Goal: Task Accomplishment & Management: Use online tool/utility

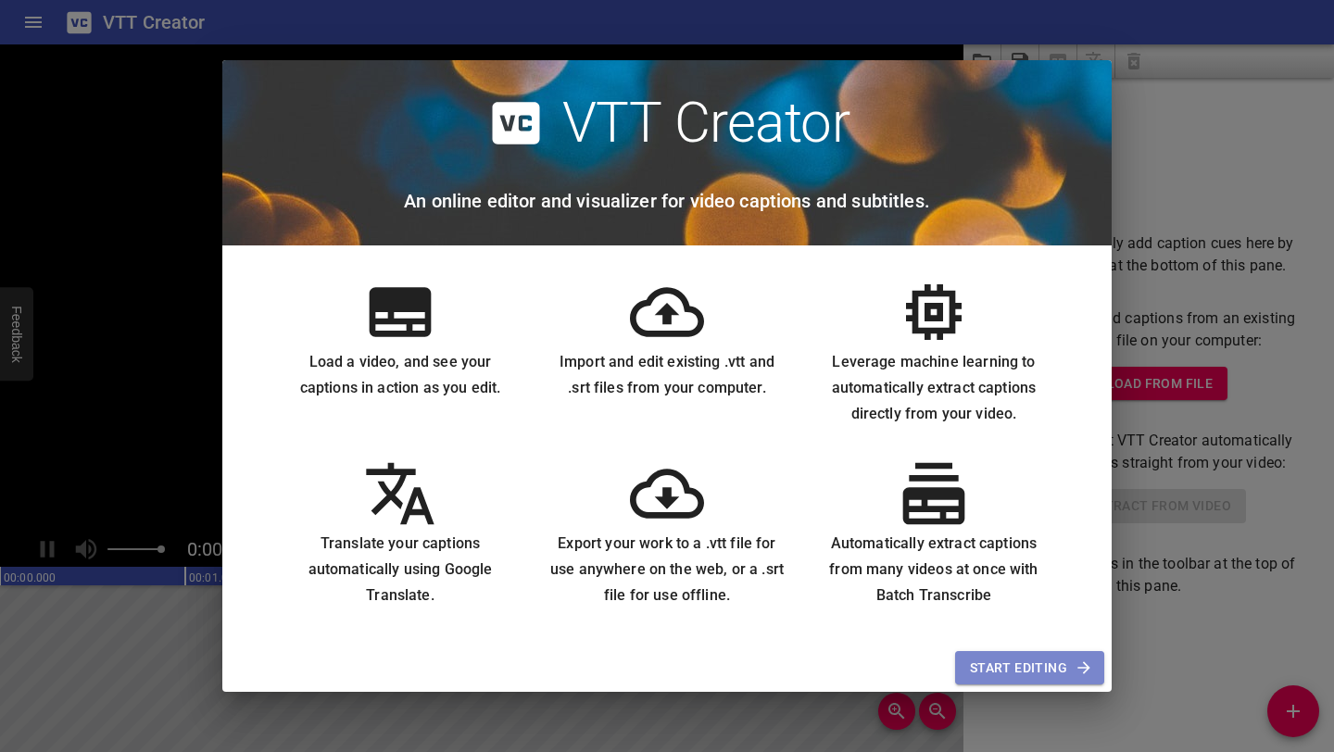
click at [1030, 673] on span "Start Editing" at bounding box center [1030, 668] width 120 height 23
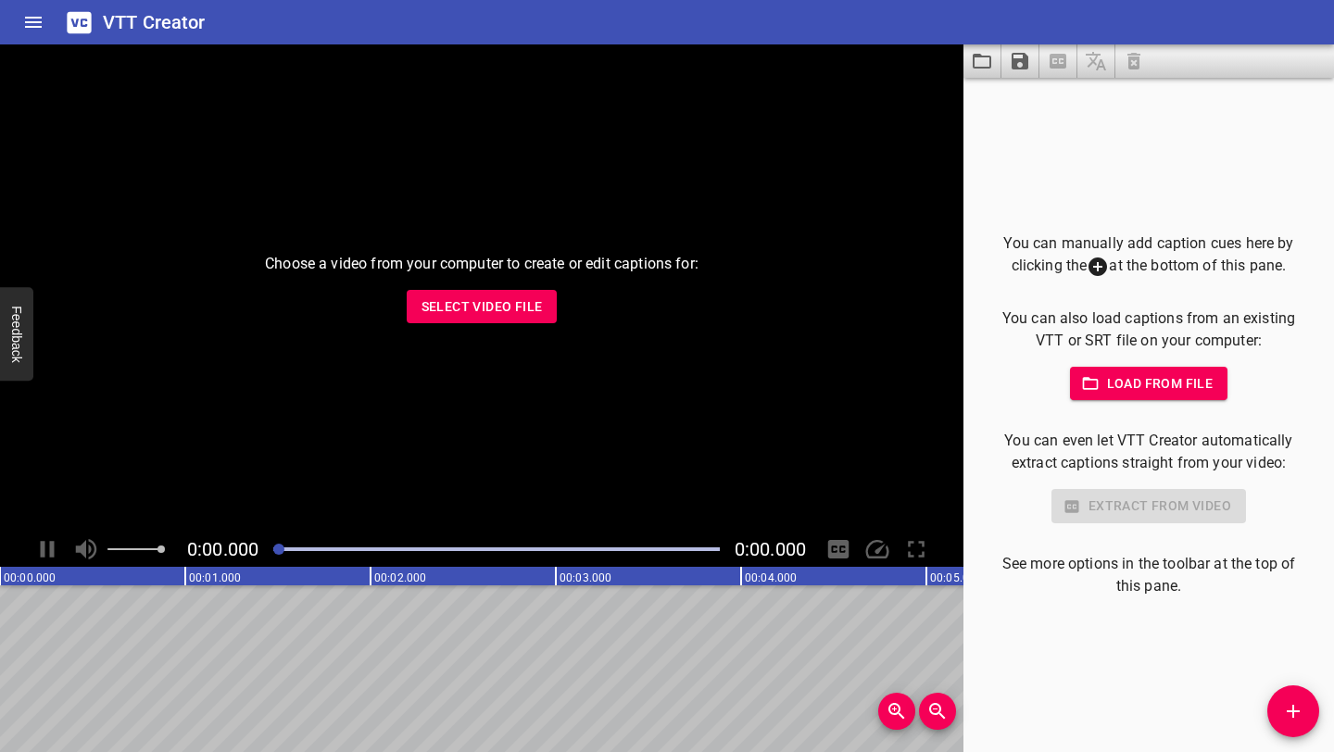
click at [1167, 374] on span "Load from file" at bounding box center [1149, 384] width 129 height 23
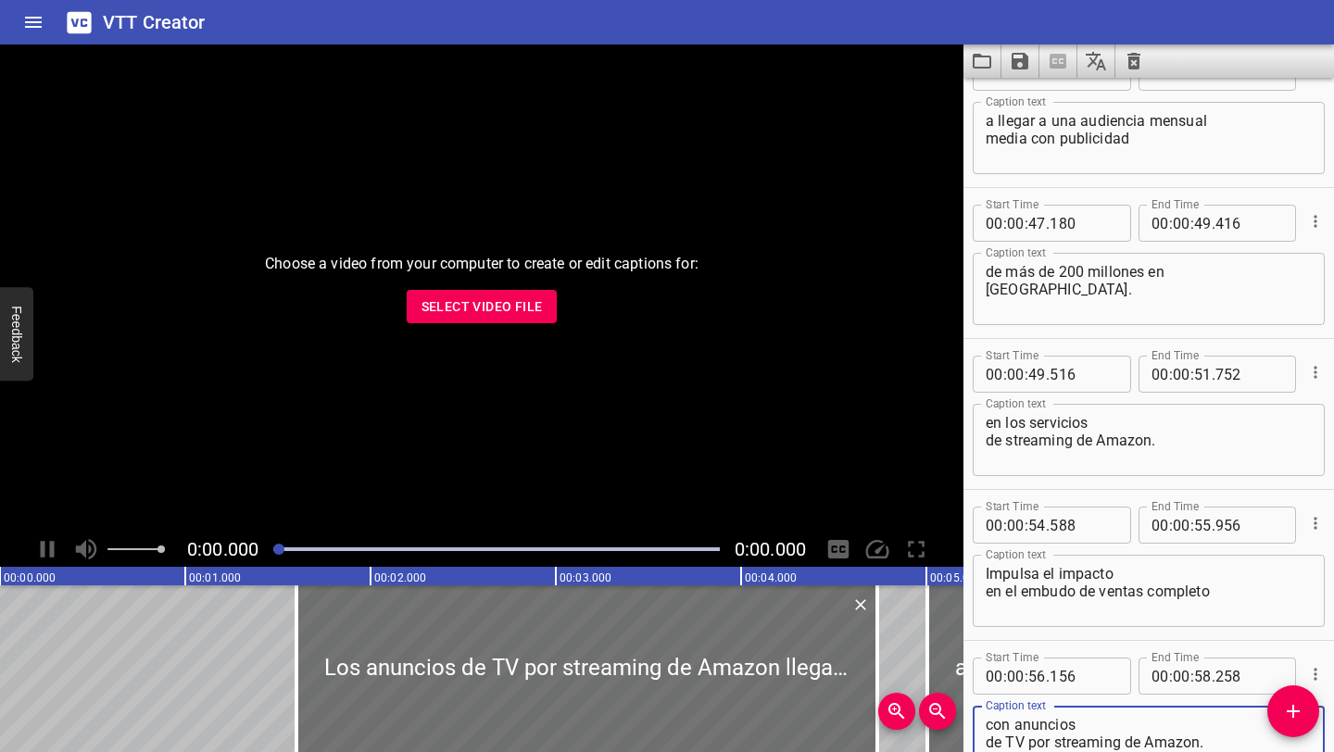
scroll to position [2282, 0]
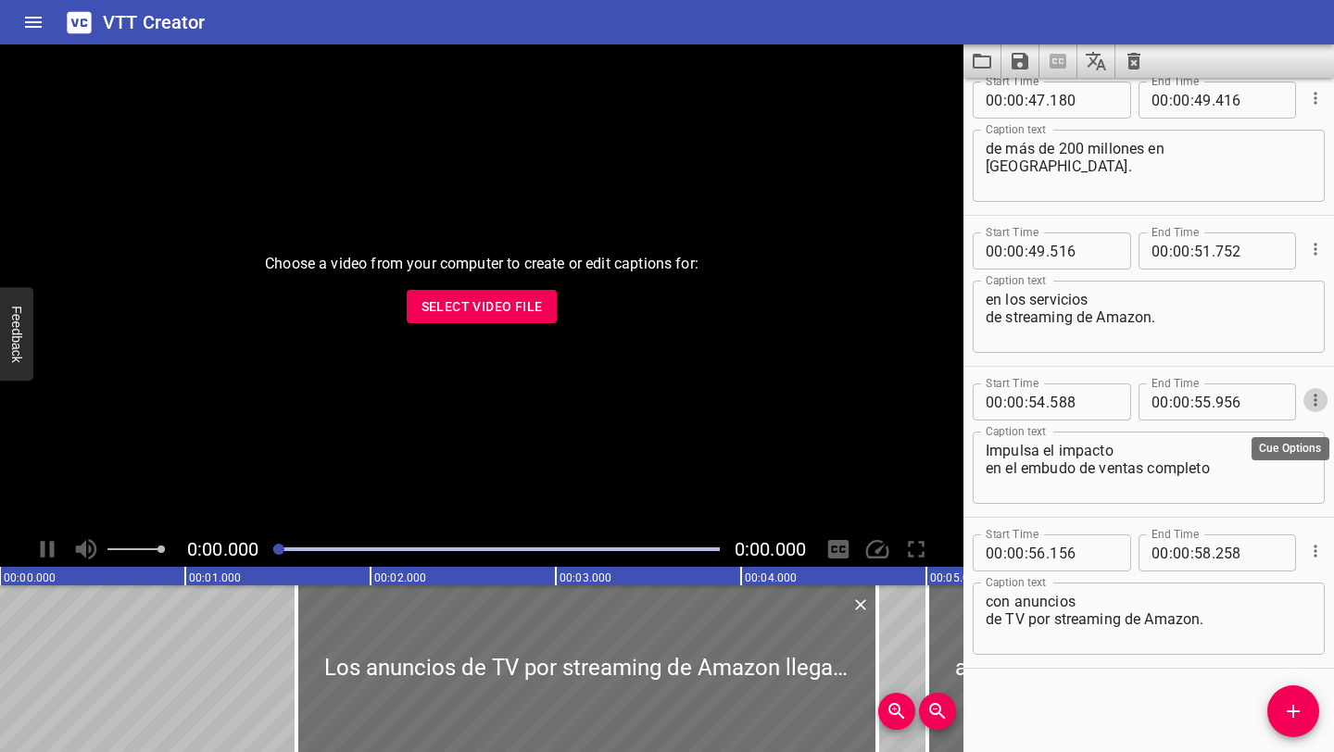
click at [1318, 406] on icon "Cue Options" at bounding box center [1316, 400] width 19 height 19
click at [1279, 403] on li "Advanced options..." at bounding box center [1237, 400] width 161 height 33
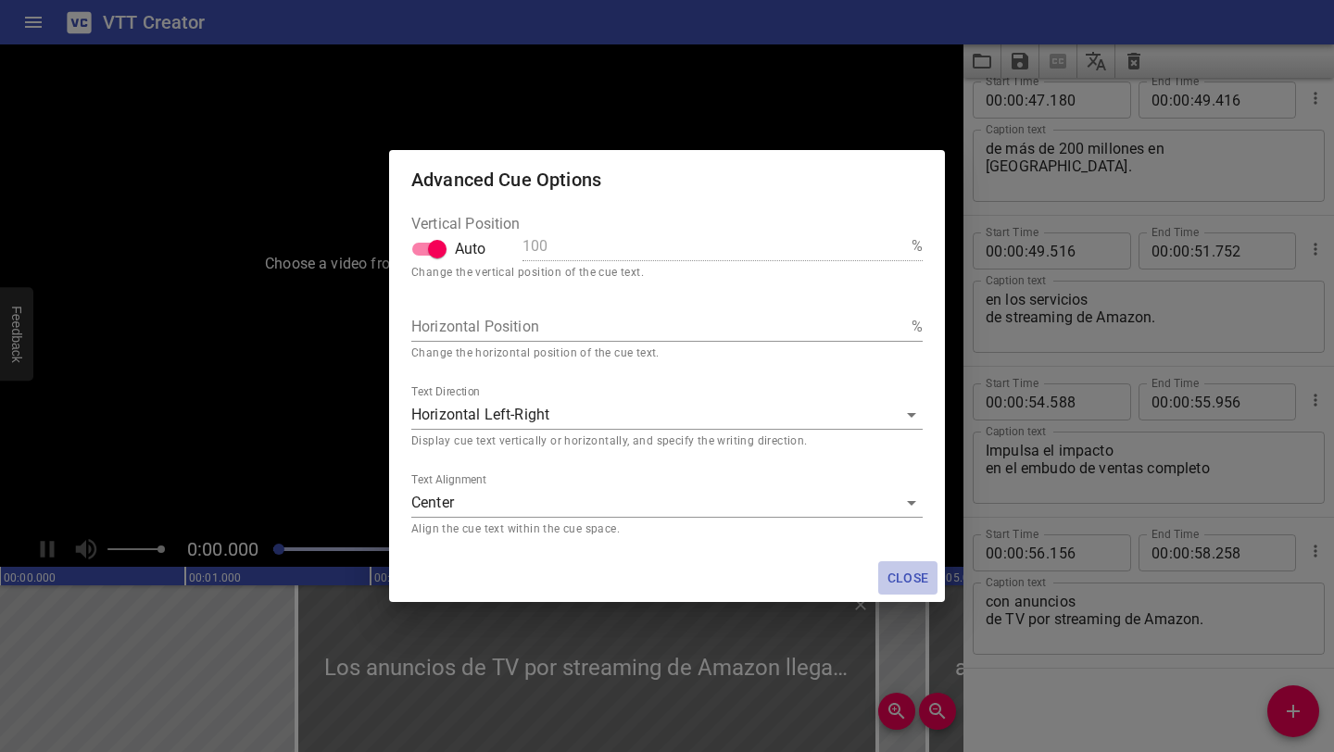
click at [914, 572] on span "Close" at bounding box center [908, 578] width 44 height 23
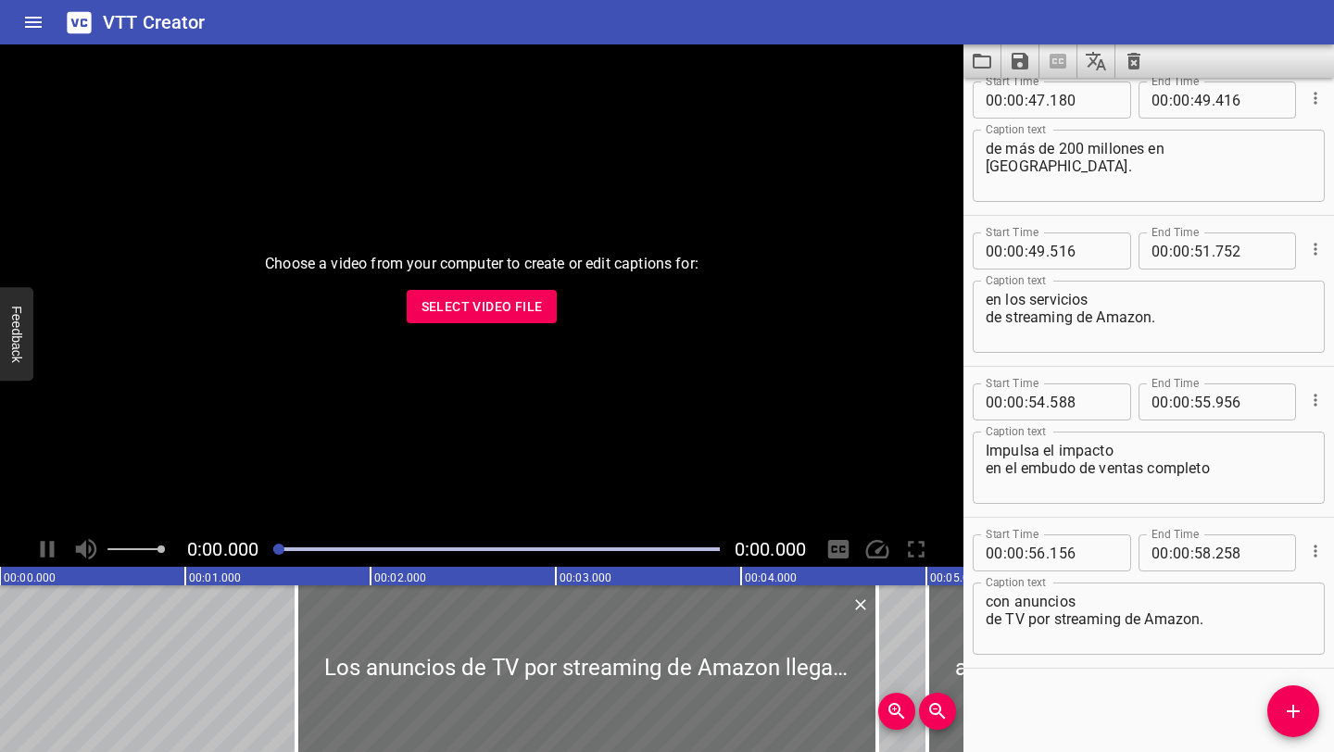
click at [501, 312] on span "Select Video File" at bounding box center [482, 307] width 121 height 23
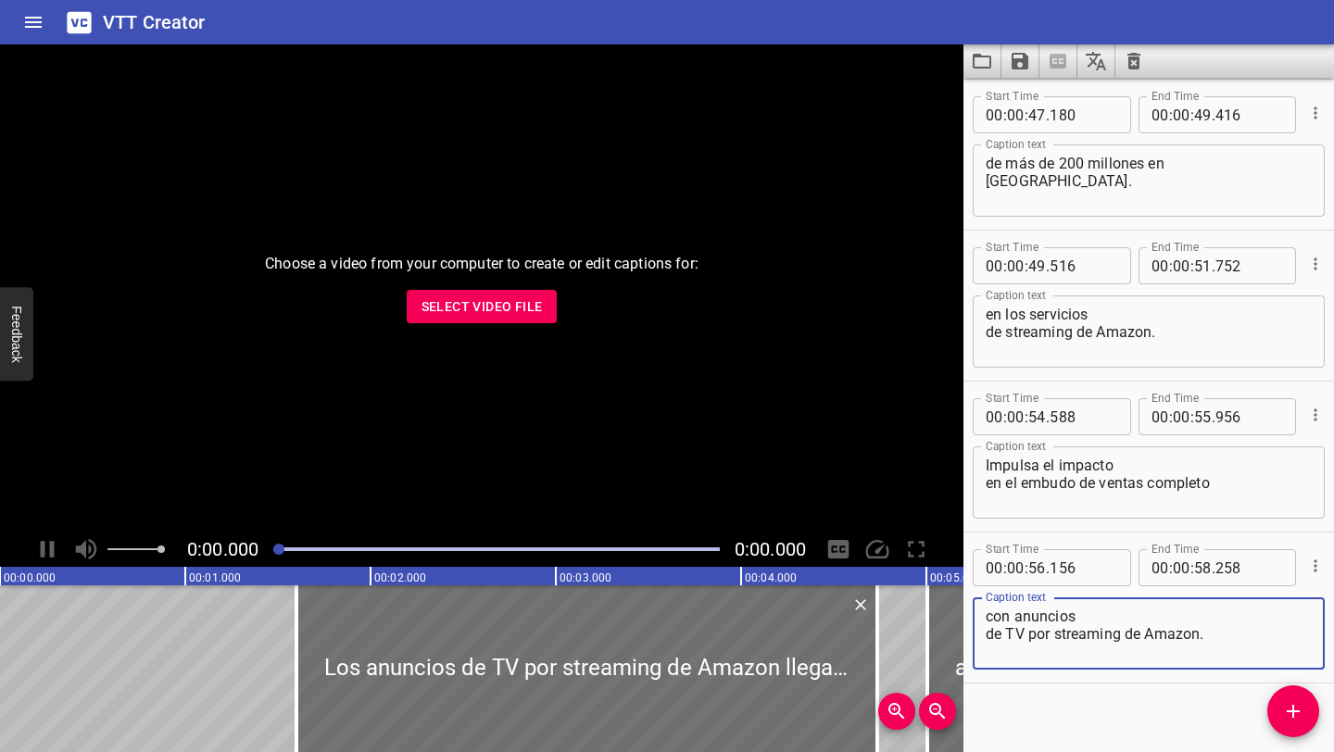
scroll to position [2282, 0]
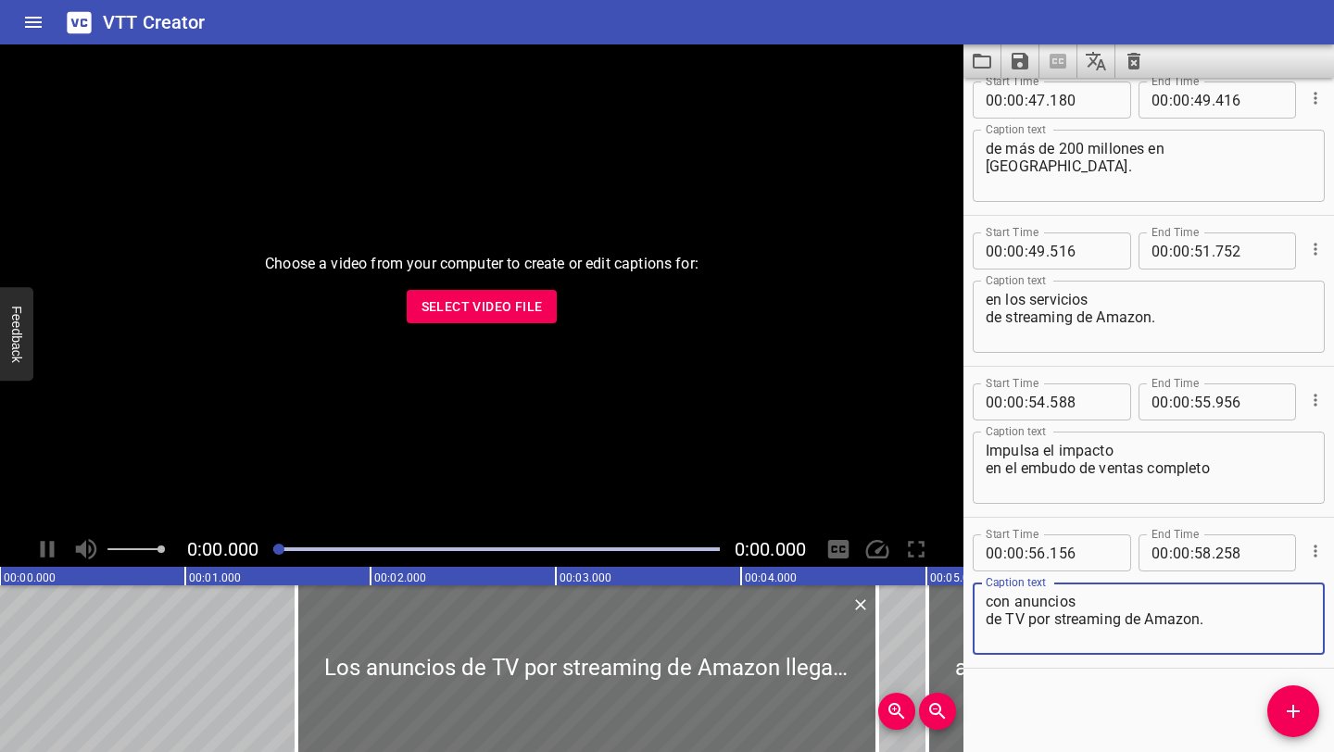
click at [502, 319] on button "Select Video File" at bounding box center [482, 307] width 151 height 34
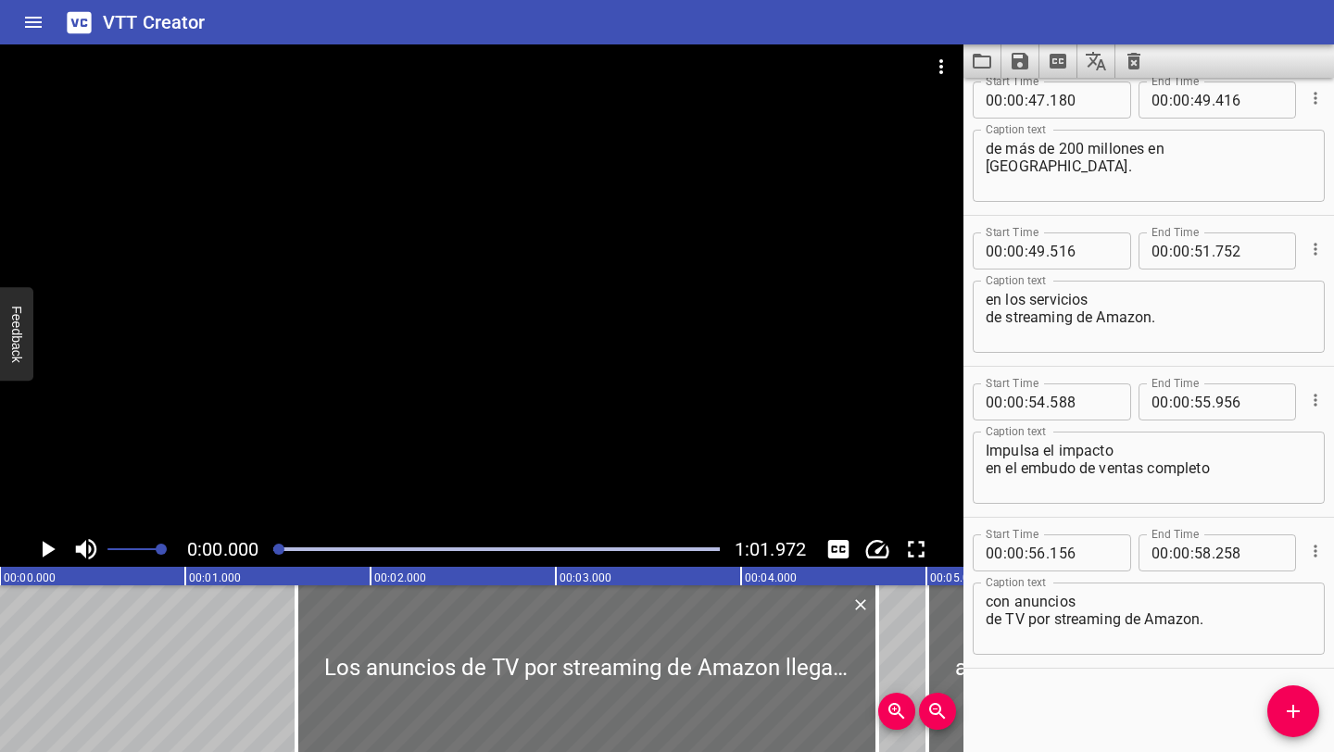
click at [45, 552] on icon "Play/Pause" at bounding box center [49, 549] width 13 height 17
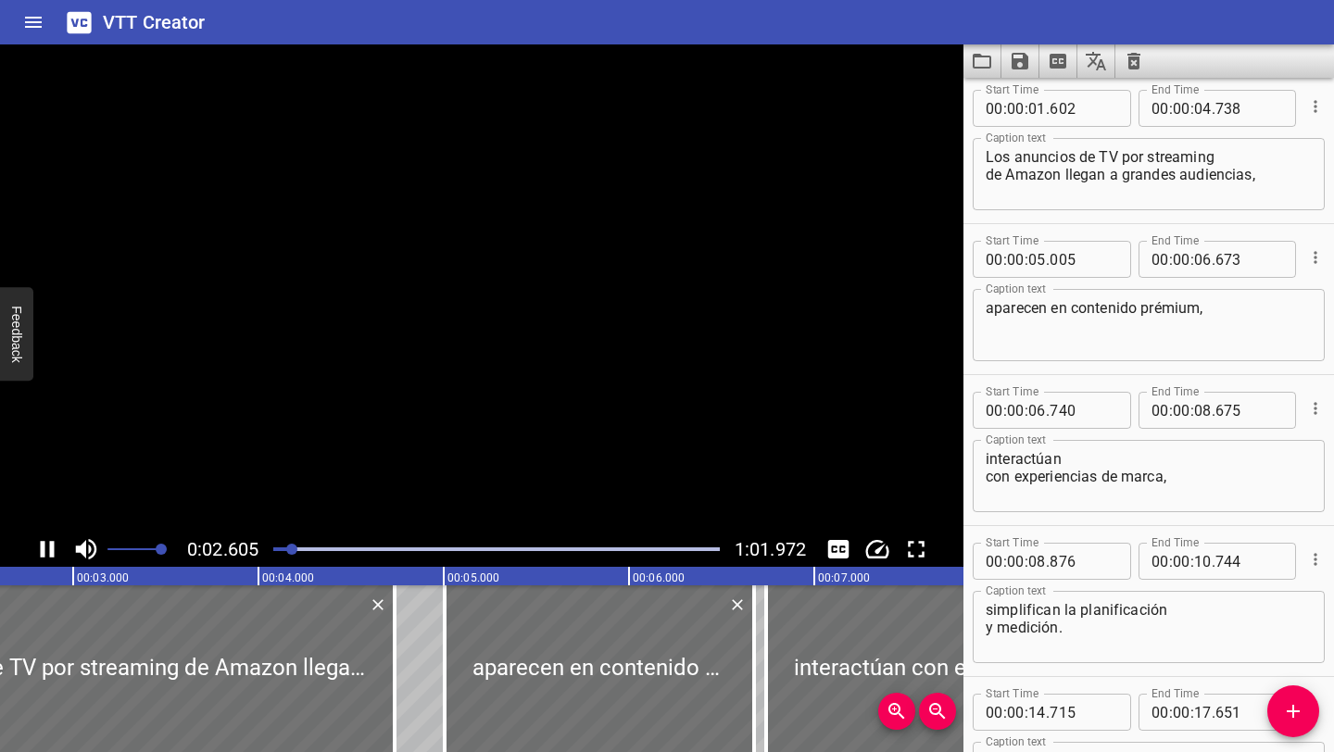
scroll to position [0, 0]
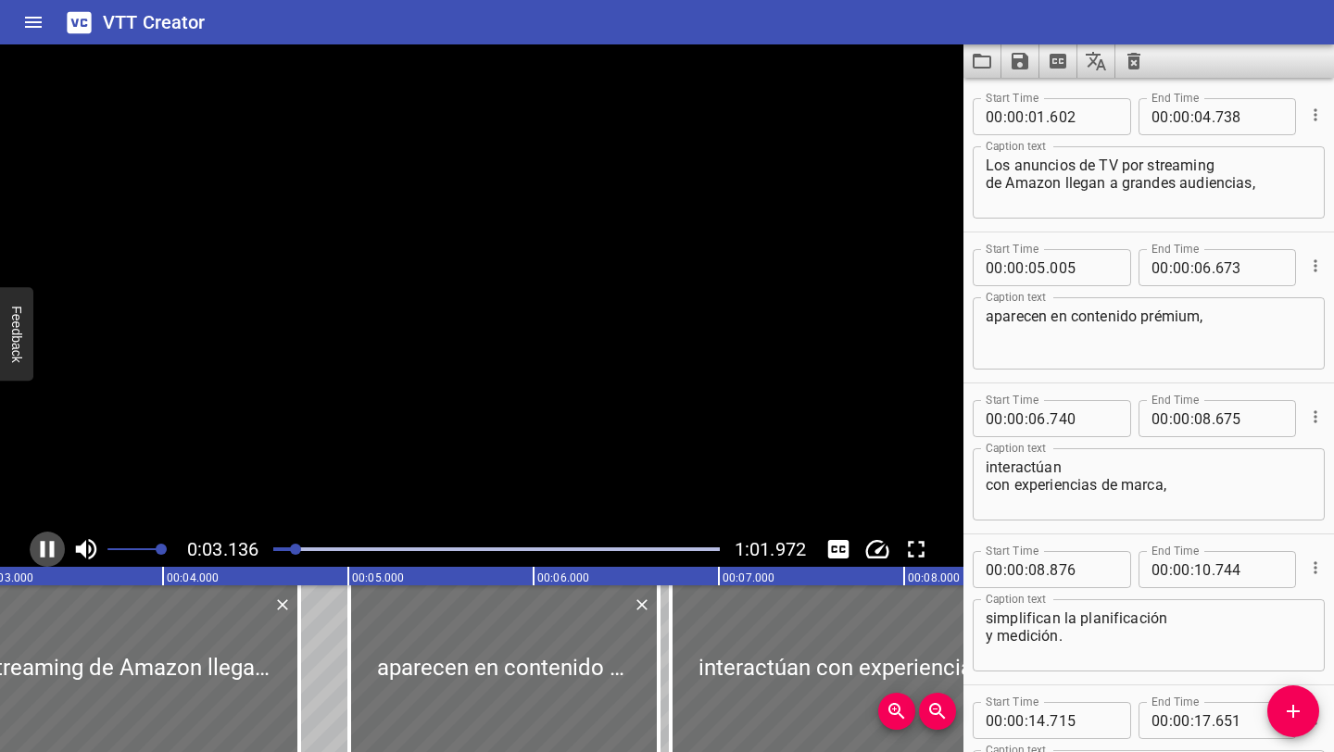
click at [45, 552] on icon "Play/Pause" at bounding box center [47, 550] width 28 height 28
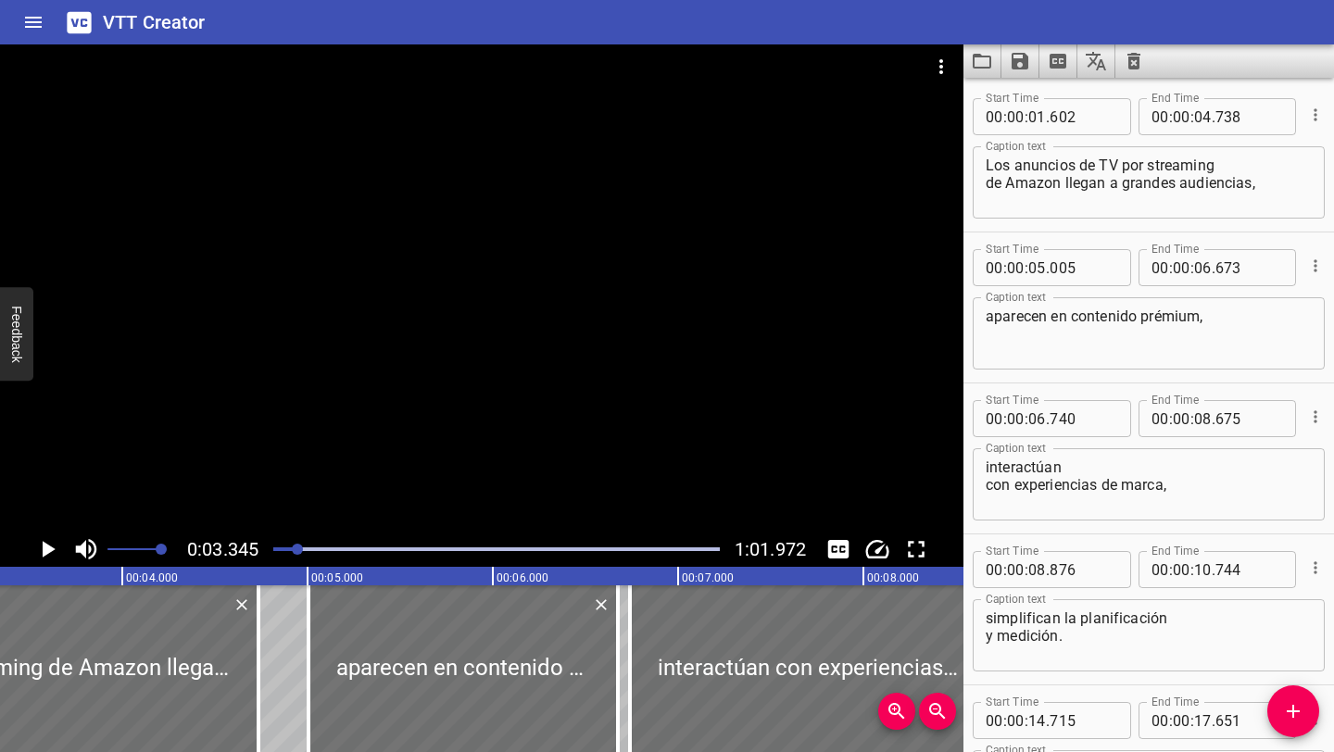
scroll to position [0, 620]
click at [45, 552] on icon "Play/Pause" at bounding box center [49, 549] width 13 height 17
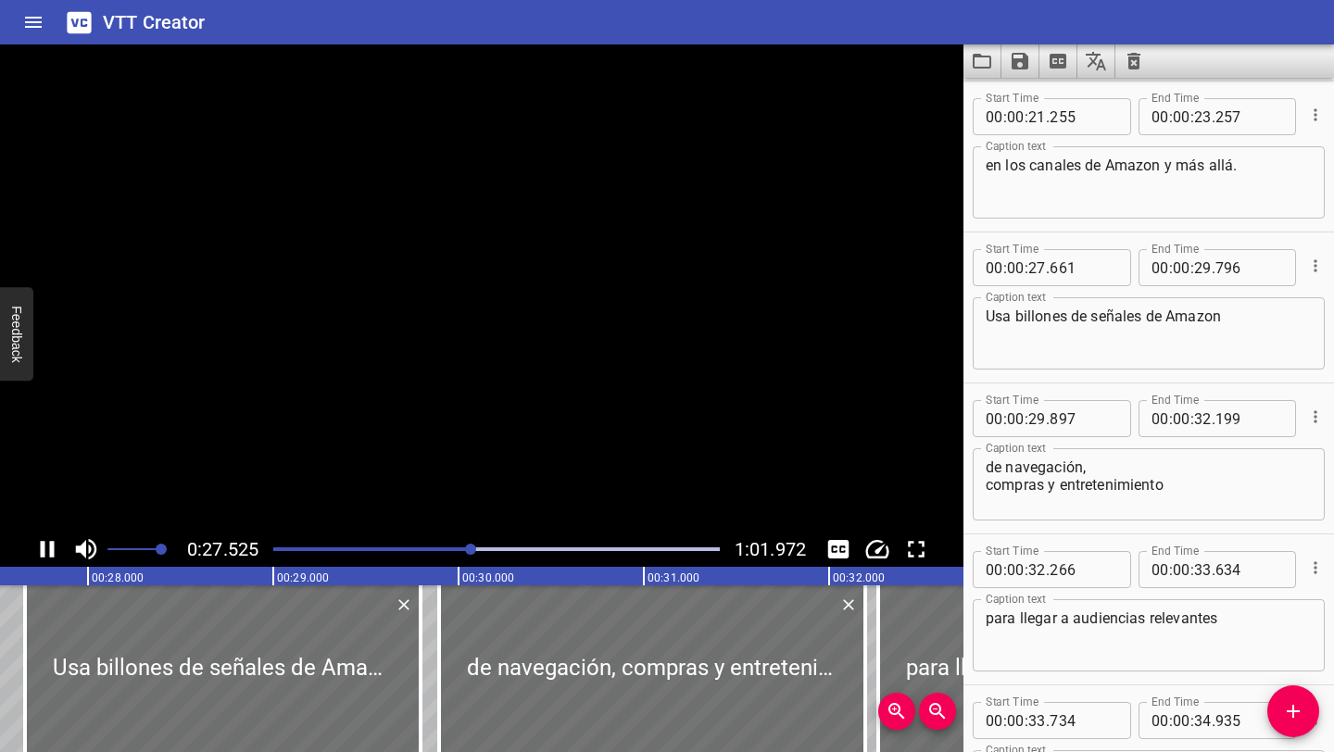
scroll to position [0, 0]
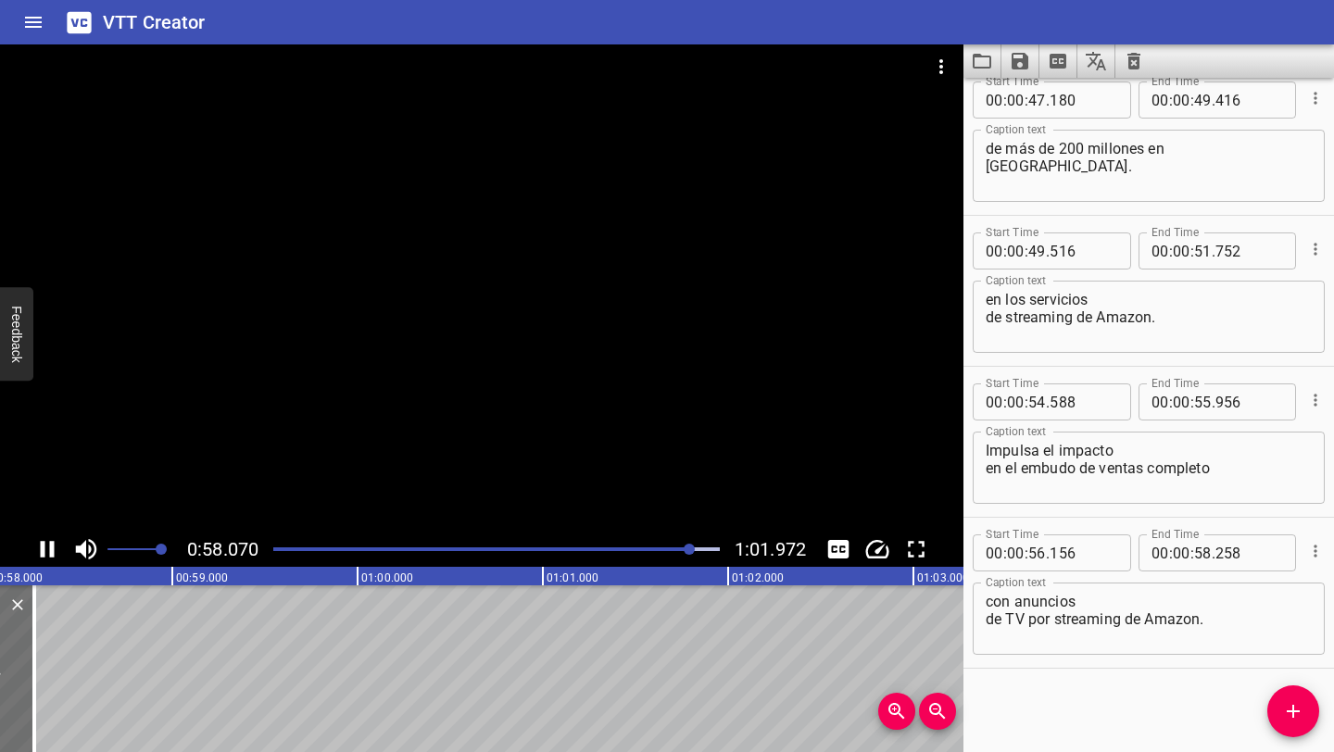
click at [329, 398] on div at bounding box center [482, 287] width 964 height 487
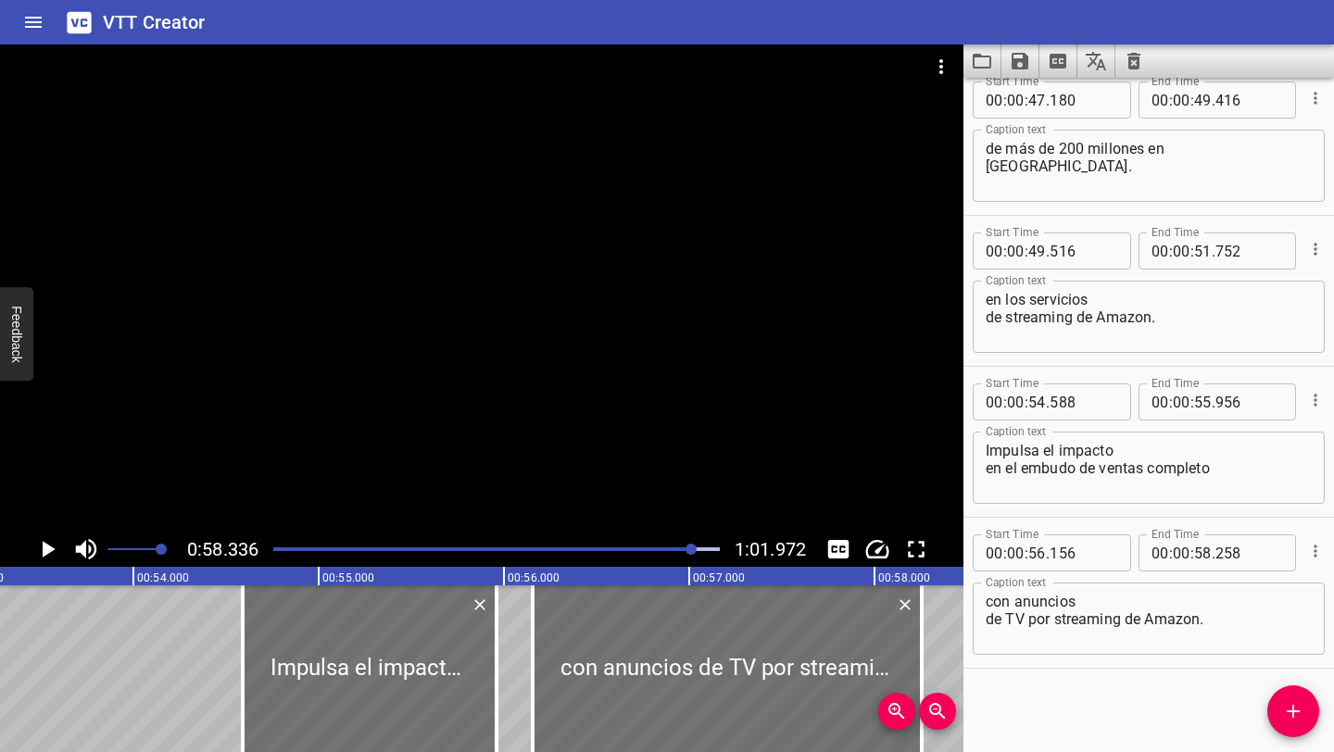
click at [200, 671] on div "Los anuncios de TV por streaming de Amazon llegan a grandes audiencias, aparece…" at bounding box center [1245, 669] width 22240 height 167
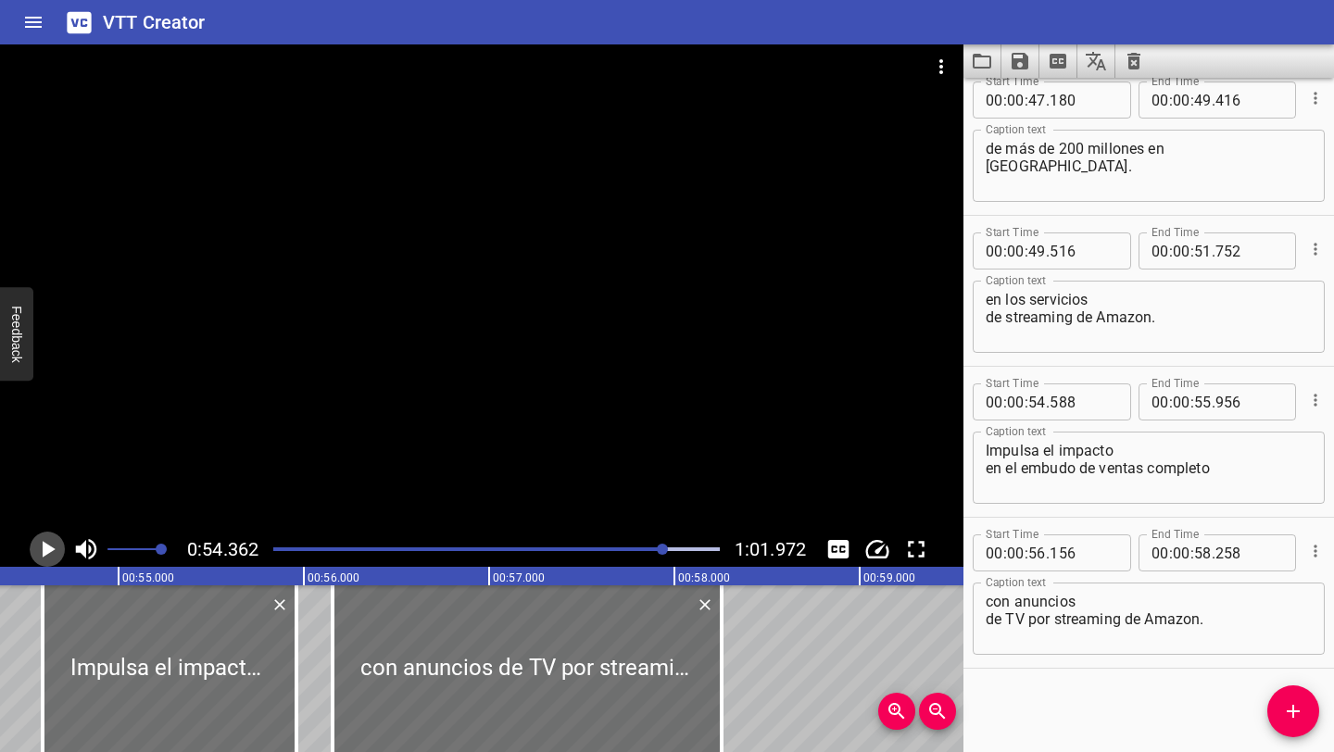
click at [47, 545] on icon "Play/Pause" at bounding box center [49, 549] width 13 height 17
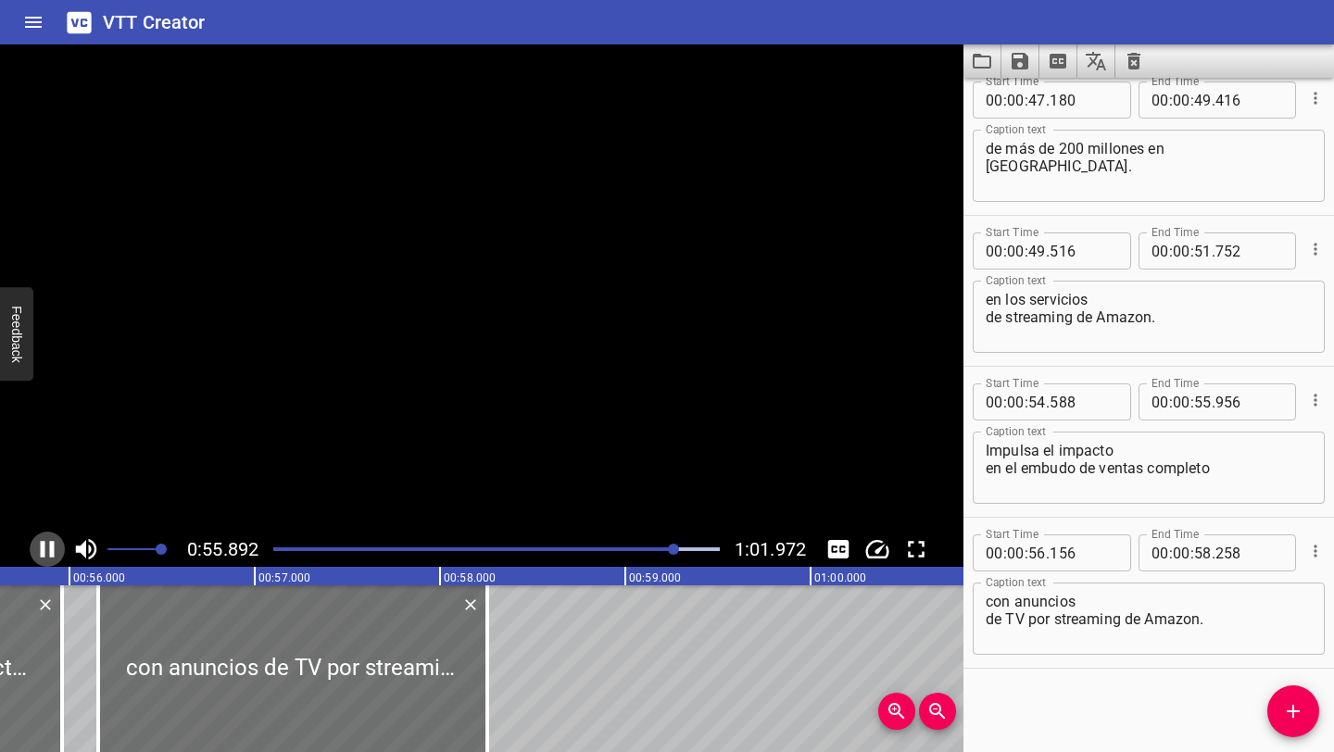
click at [47, 545] on icon "Play/Pause" at bounding box center [47, 550] width 28 height 28
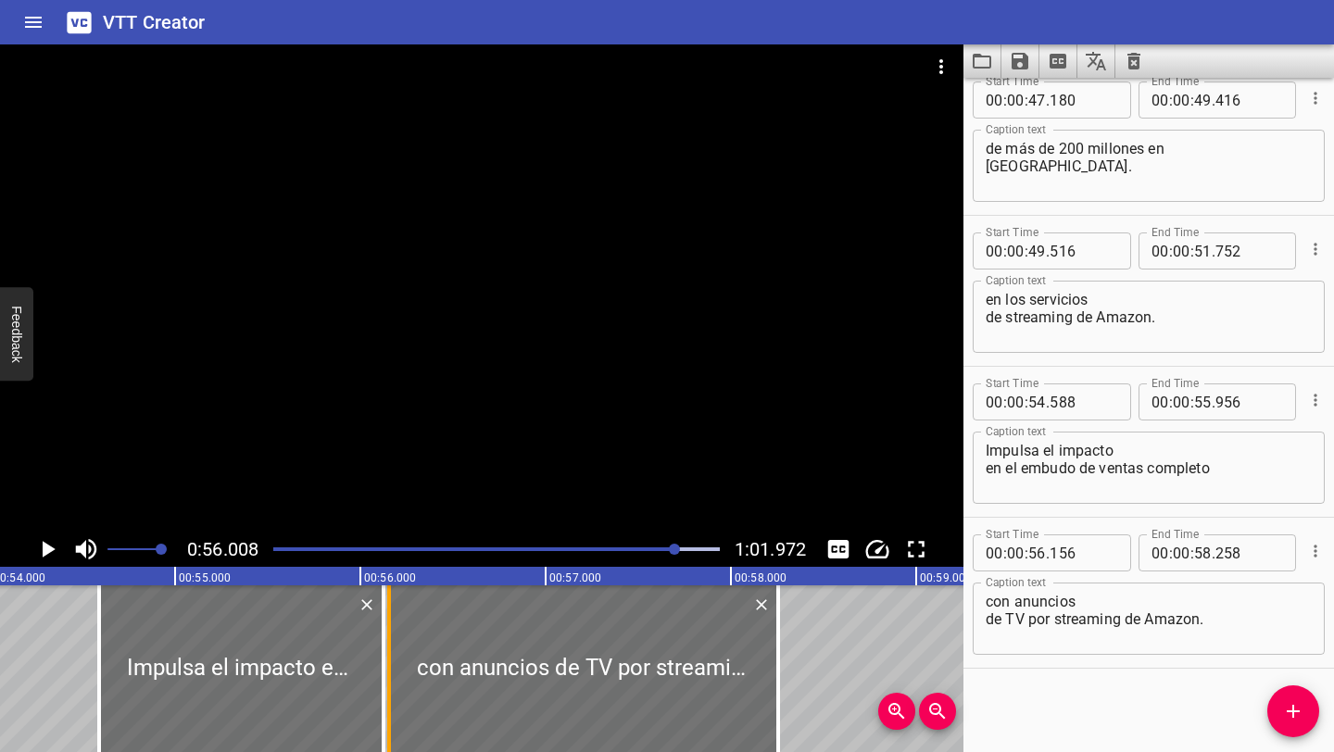
drag, startPoint x: 352, startPoint y: 675, endPoint x: 383, endPoint y: 674, distance: 30.6
click at [383, 674] on div "Los anuncios de TV por streaming de Amazon llegan a grandes audiencias, aparece…" at bounding box center [1102, 669] width 22240 height 167
type input "56"
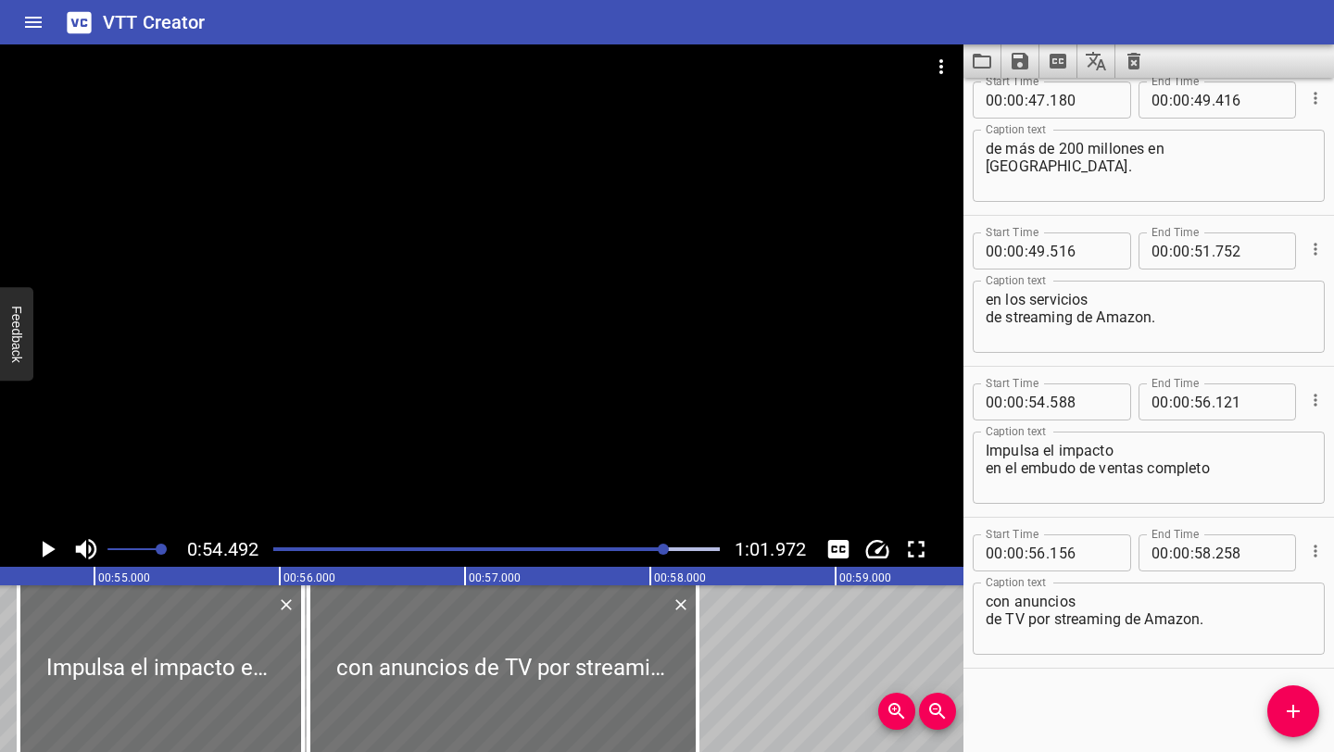
click at [47, 550] on icon "Play/Pause" at bounding box center [49, 549] width 13 height 17
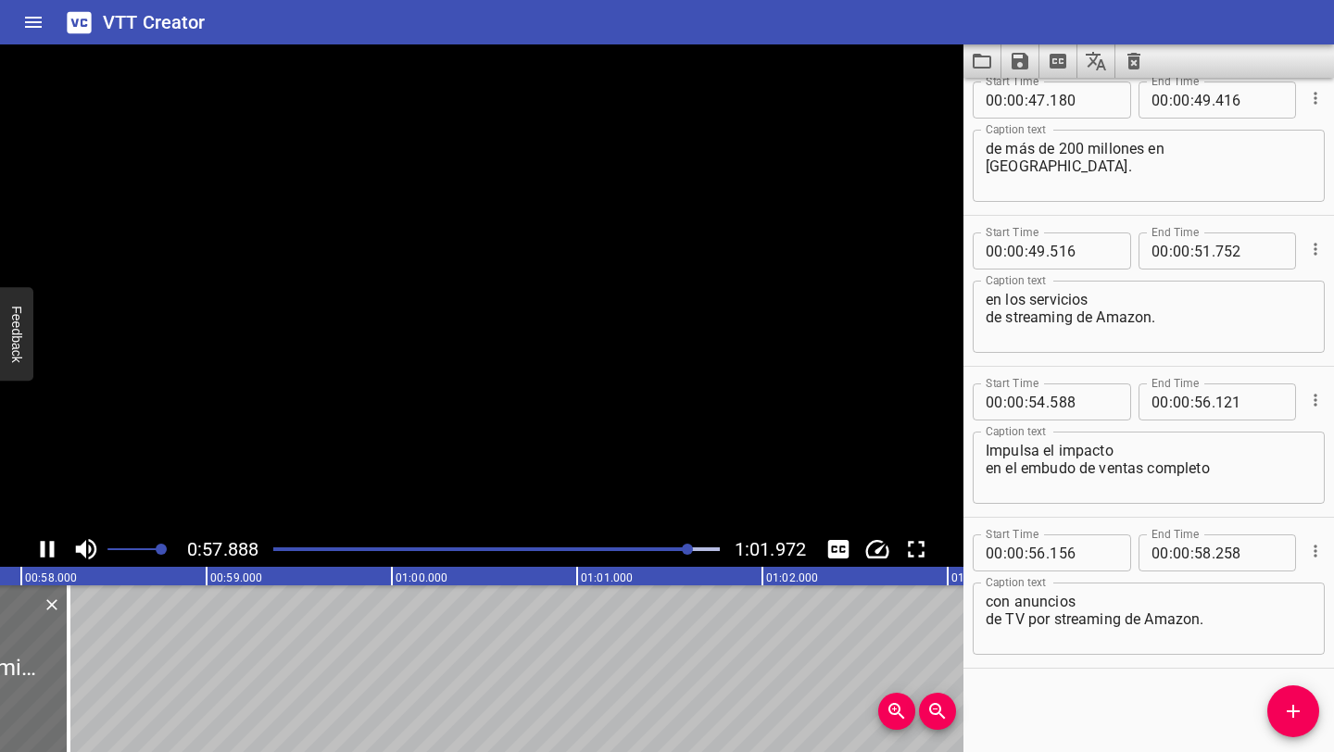
click at [47, 550] on icon "Play/Pause" at bounding box center [47, 550] width 28 height 28
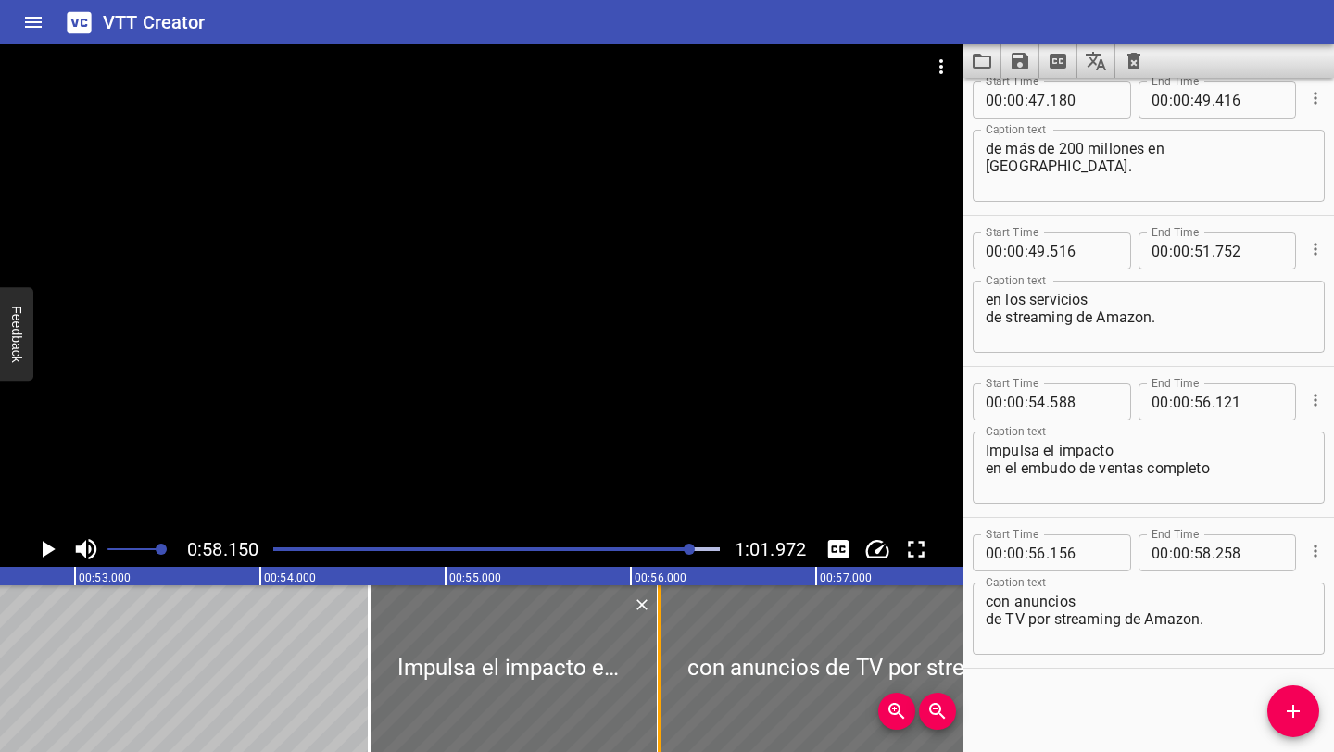
type input "146"
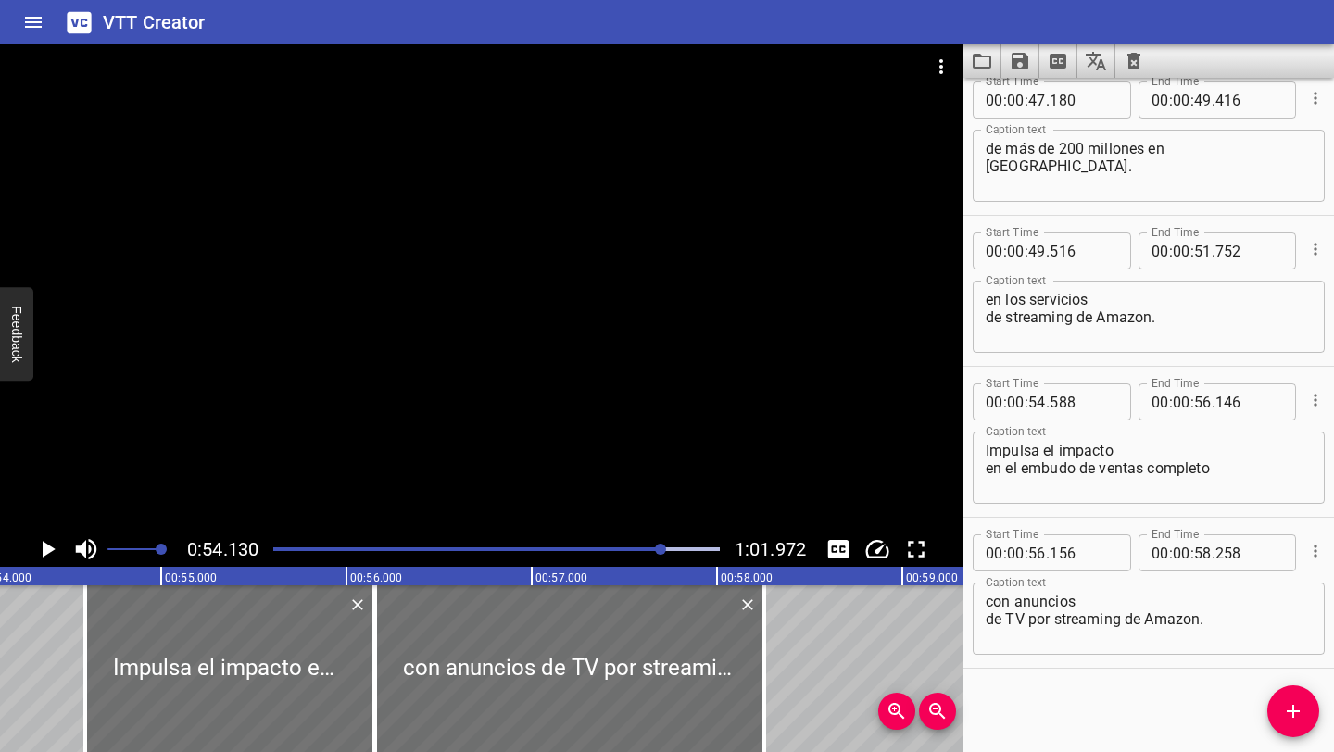
click at [46, 546] on icon "Play/Pause" at bounding box center [49, 549] width 13 height 17
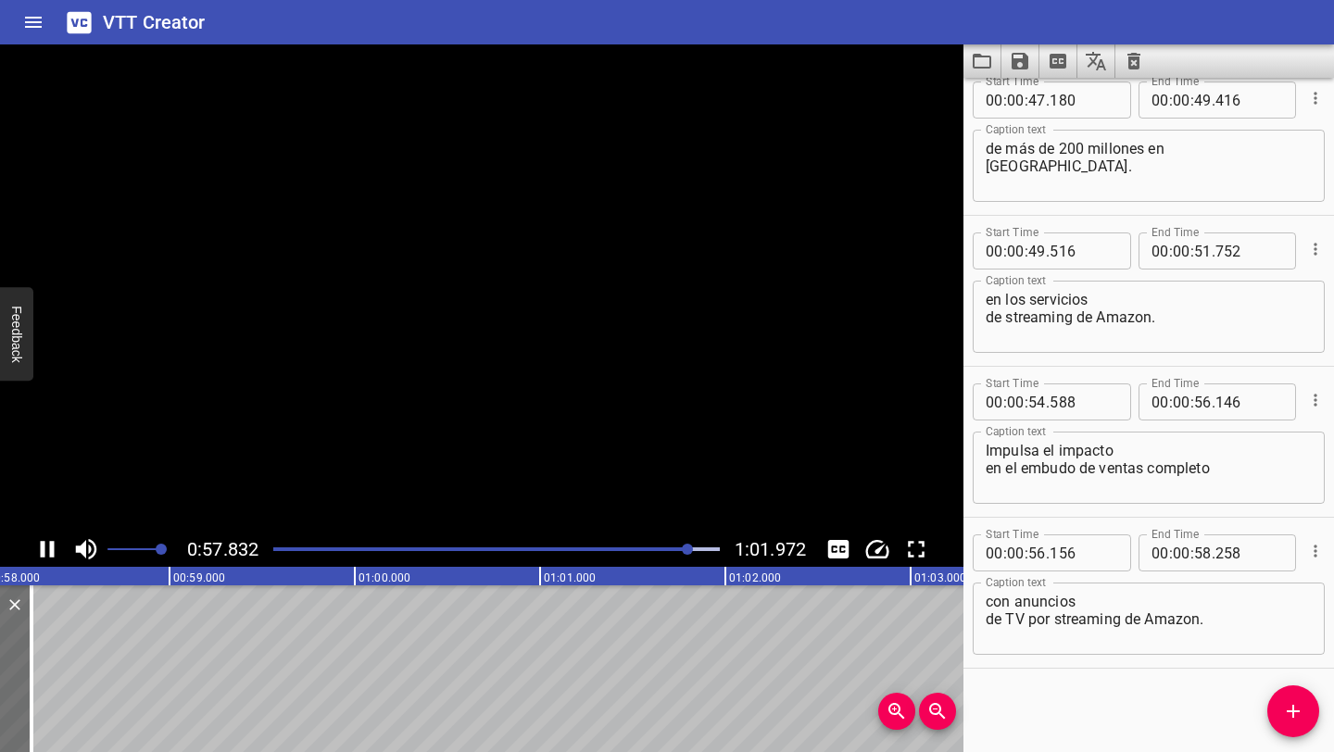
click at [46, 546] on icon "Play/Pause" at bounding box center [47, 550] width 28 height 28
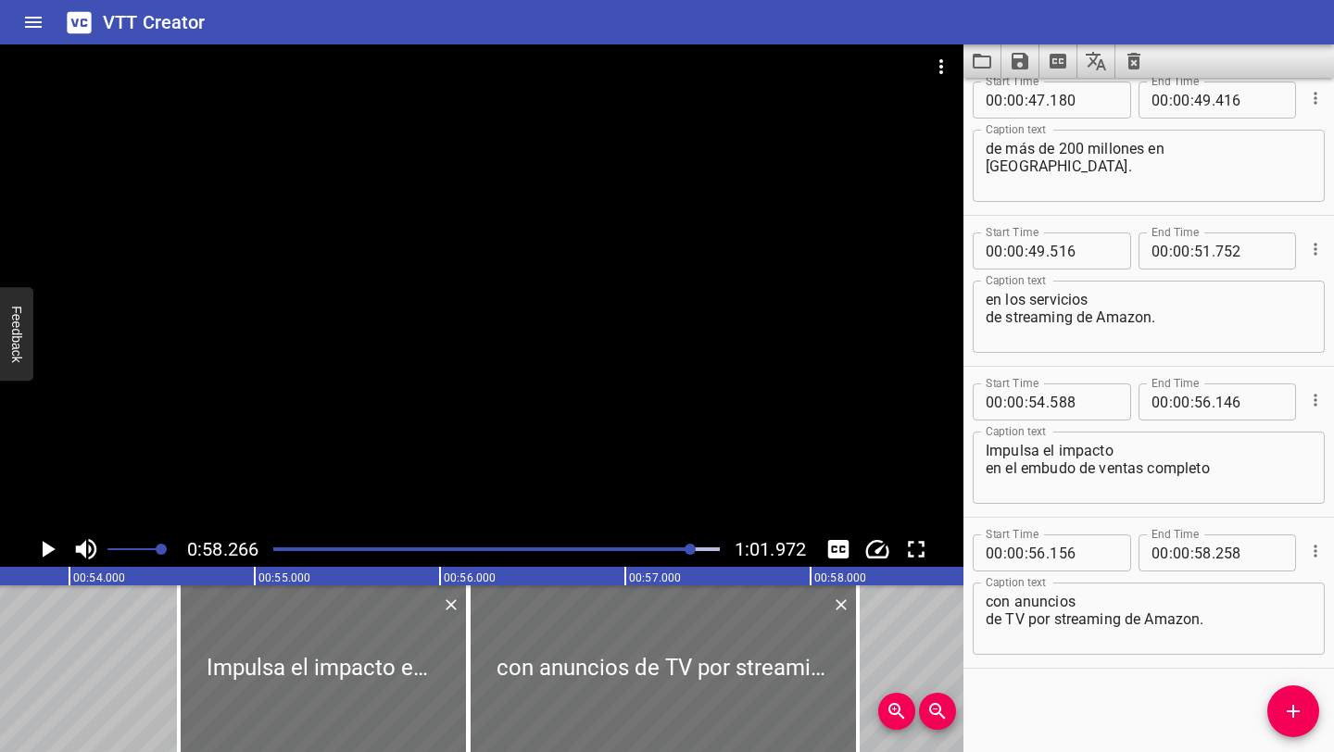
scroll to position [0, 9922]
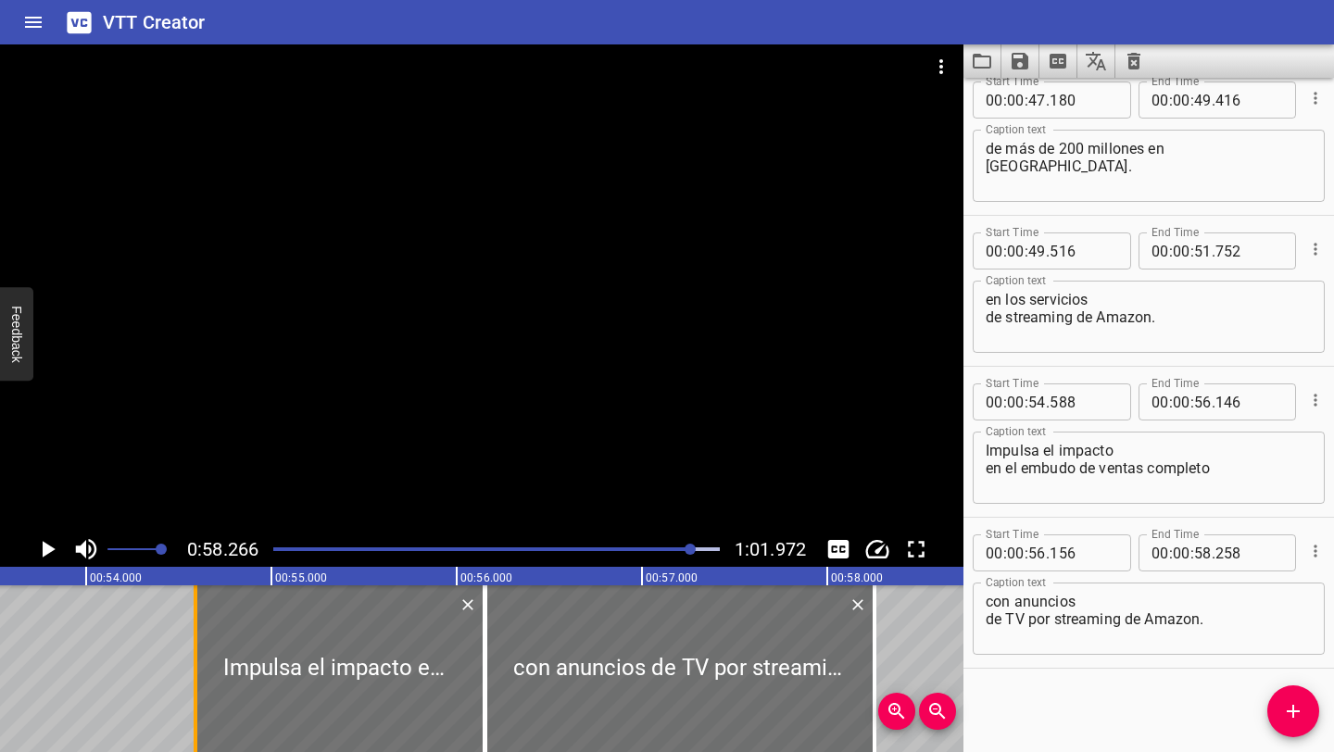
click at [188, 654] on div at bounding box center [195, 669] width 19 height 167
click at [40, 543] on icon "Play/Pause" at bounding box center [47, 550] width 28 height 28
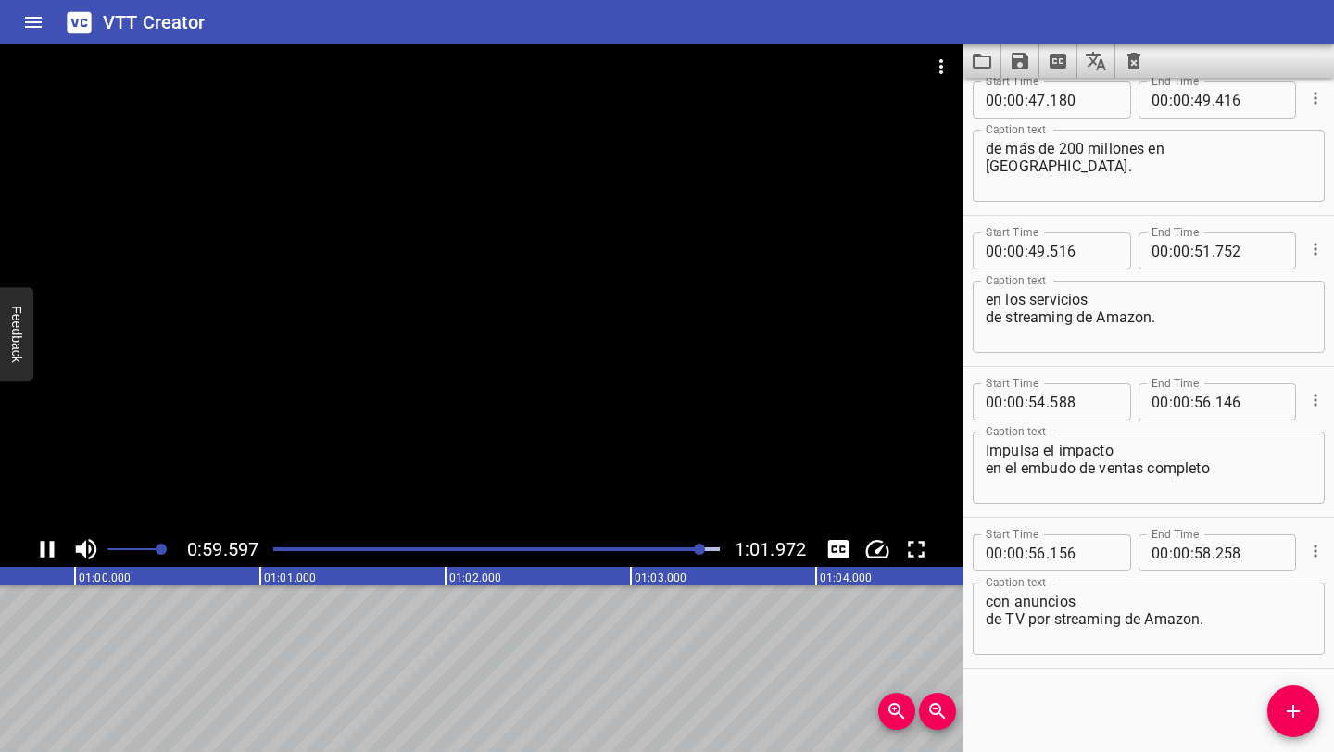
click at [37, 546] on icon "Play/Pause" at bounding box center [47, 550] width 28 height 28
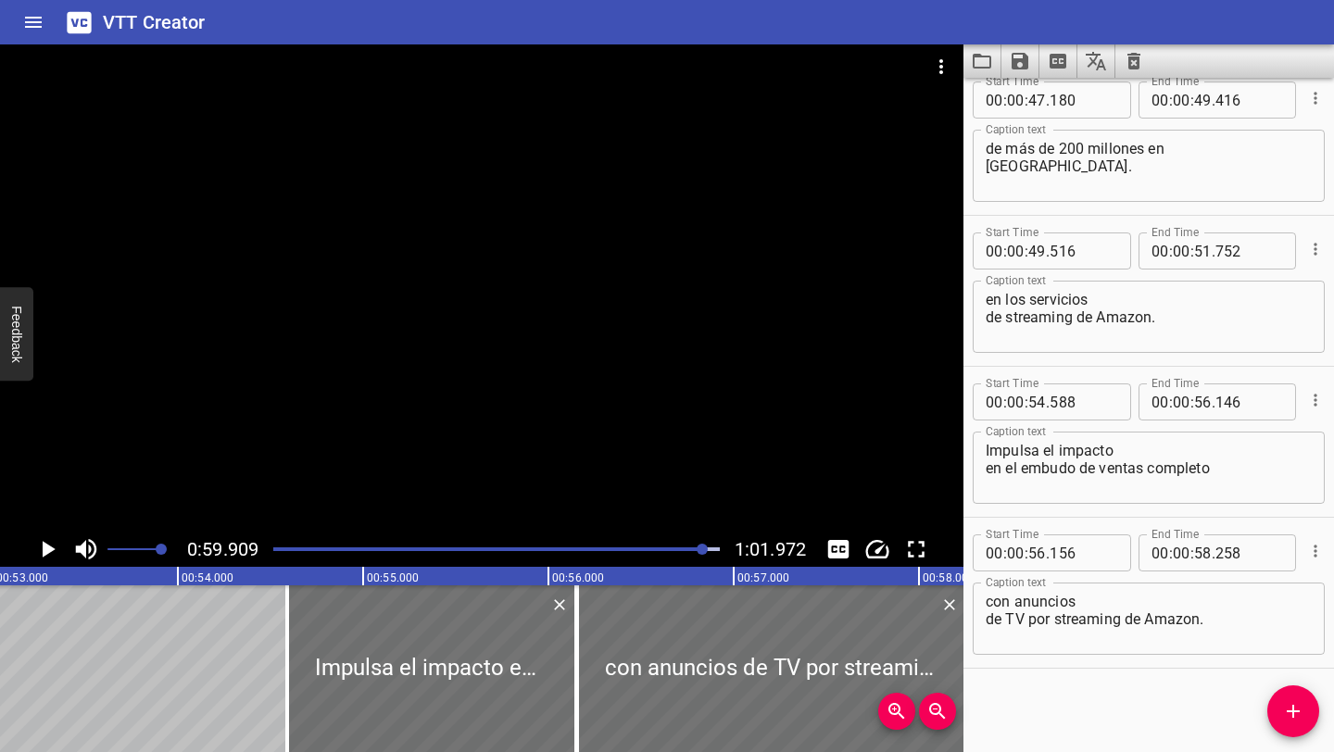
click at [214, 680] on div "Los anuncios de TV por streaming de Amazon llegan a grandes audiencias, aparece…" at bounding box center [1290, 669] width 22240 height 167
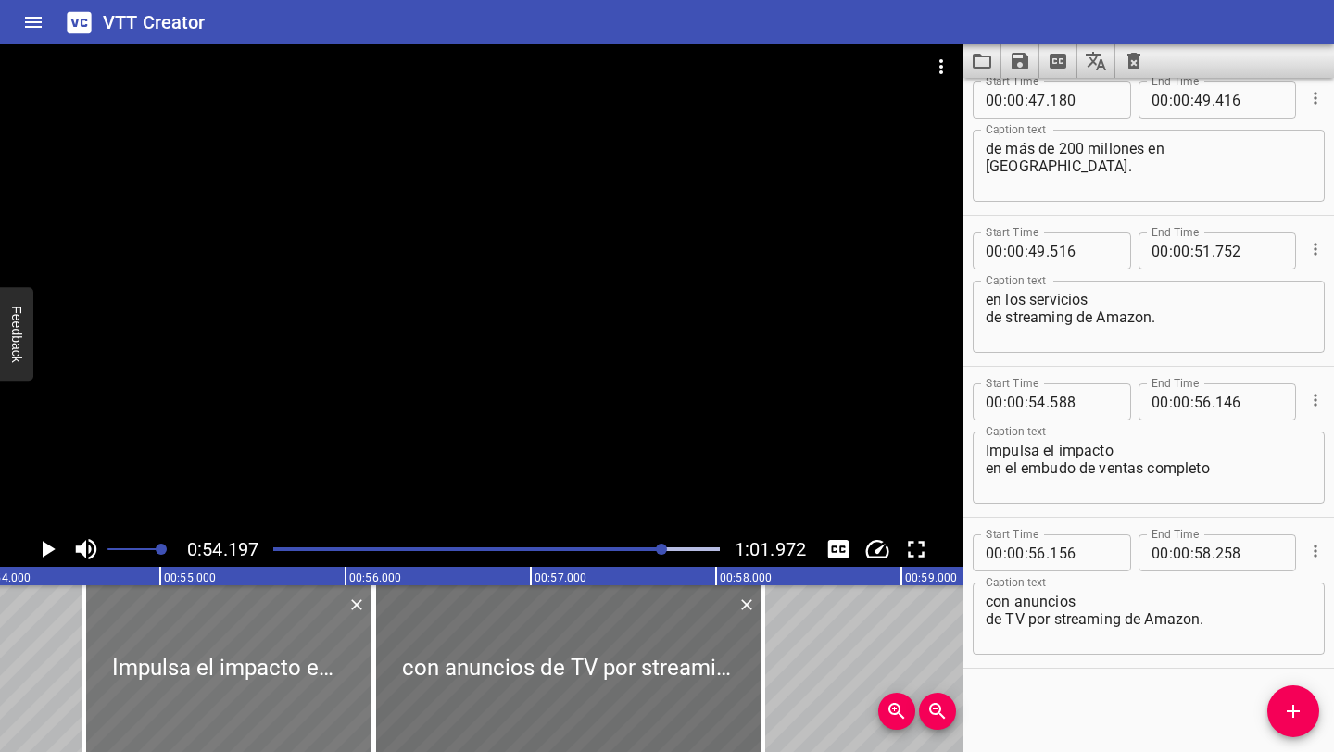
scroll to position [0, 10044]
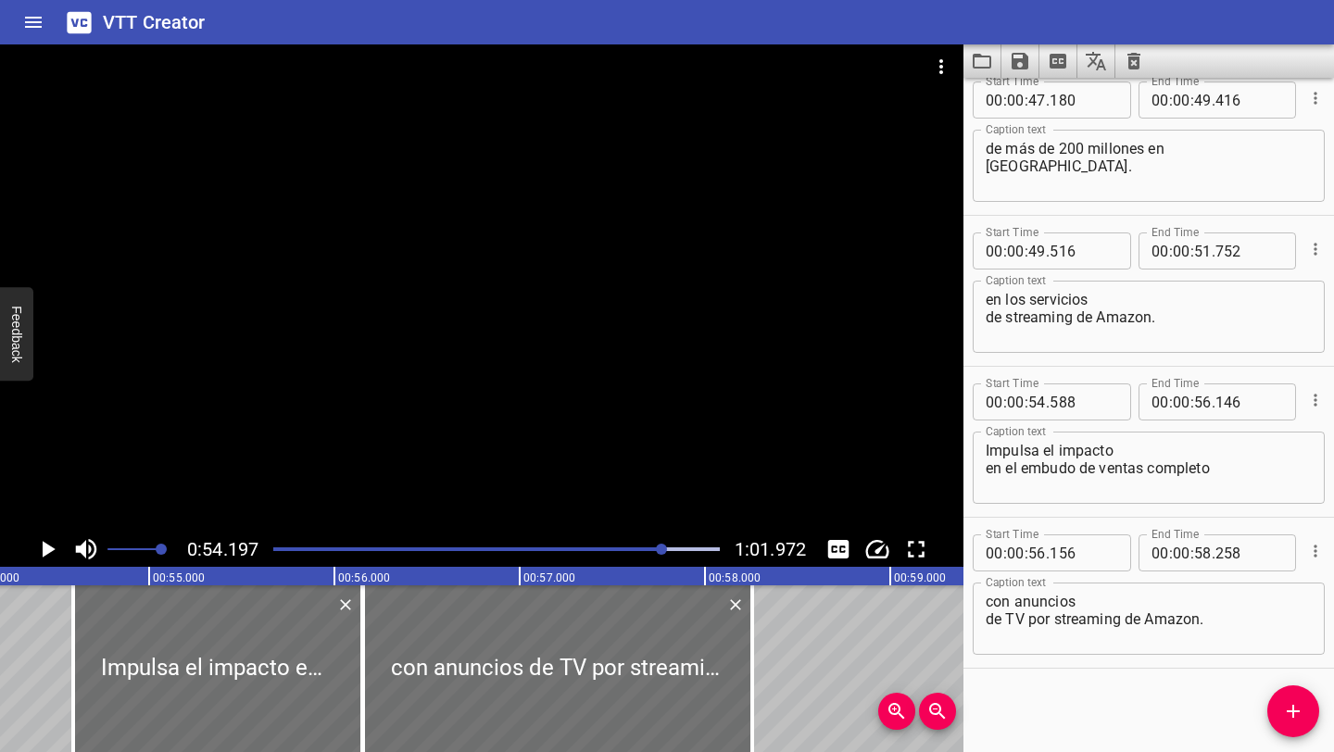
click at [47, 547] on icon "Play/Pause" at bounding box center [49, 549] width 13 height 17
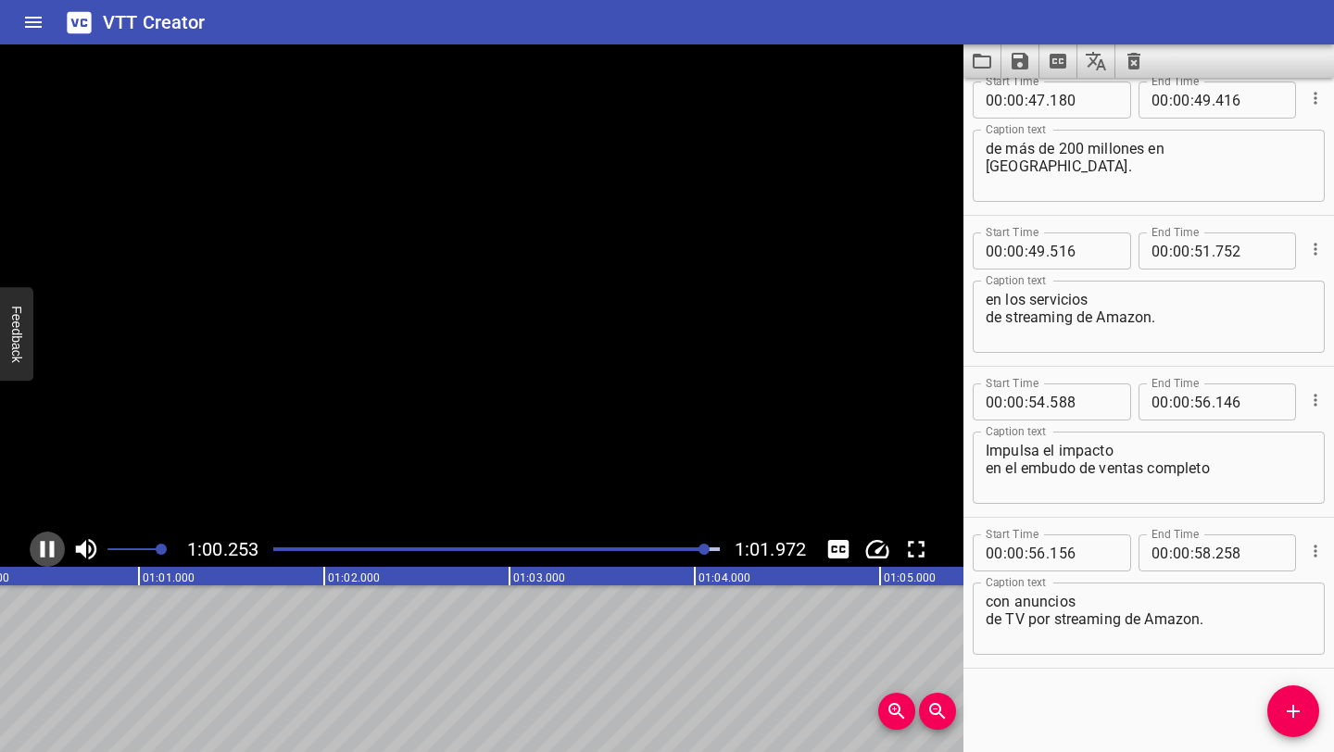
click at [47, 547] on icon "Play/Pause" at bounding box center [47, 550] width 28 height 28
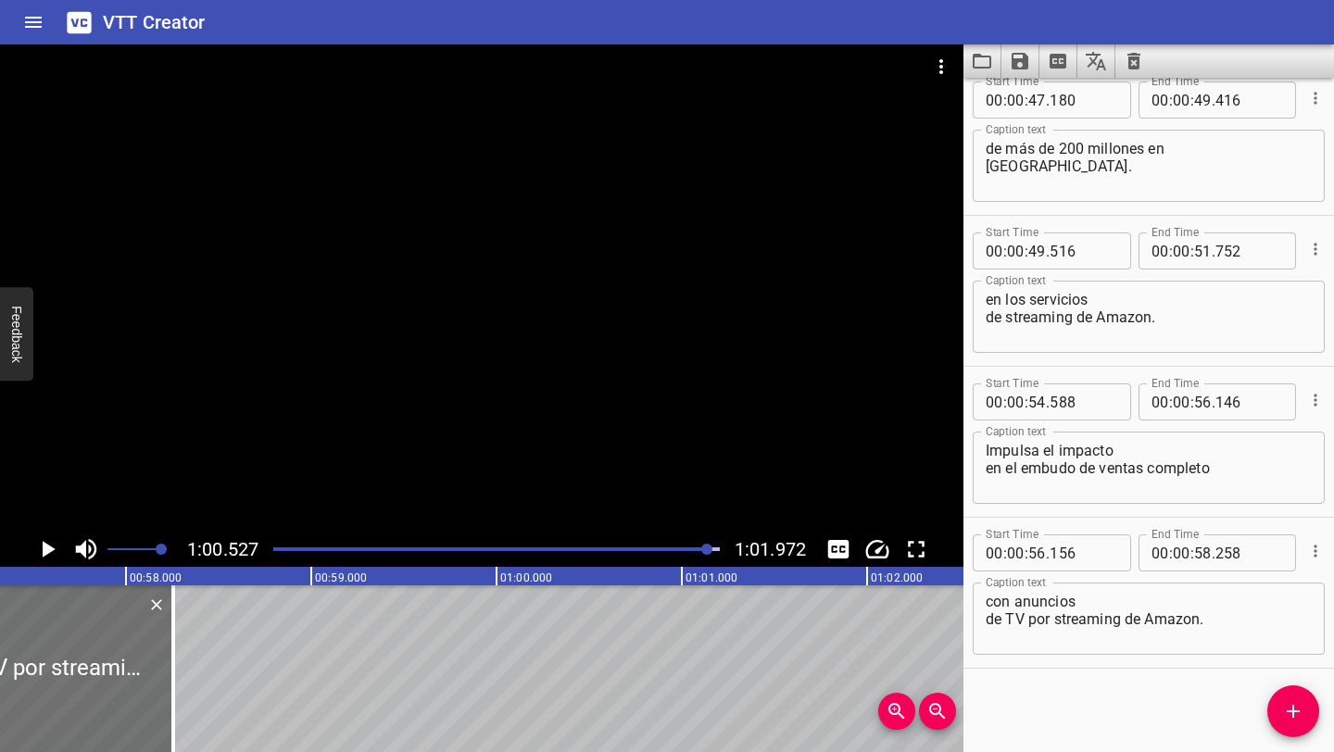
scroll to position [0, 10551]
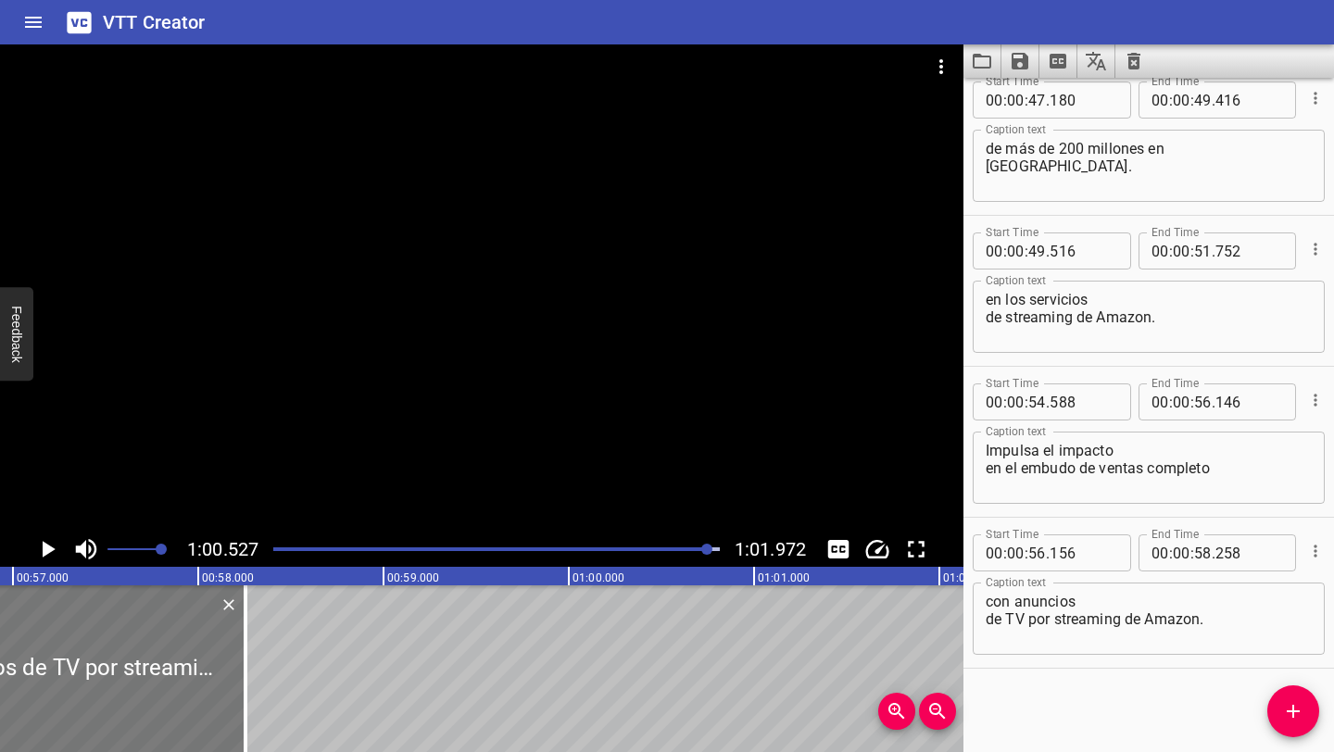
click at [136, 645] on div at bounding box center [50, 669] width 389 height 167
click at [117, 577] on rect at bounding box center [1032, 576] width 4633 height 19
click at [40, 550] on icon "Play/Pause" at bounding box center [47, 550] width 28 height 28
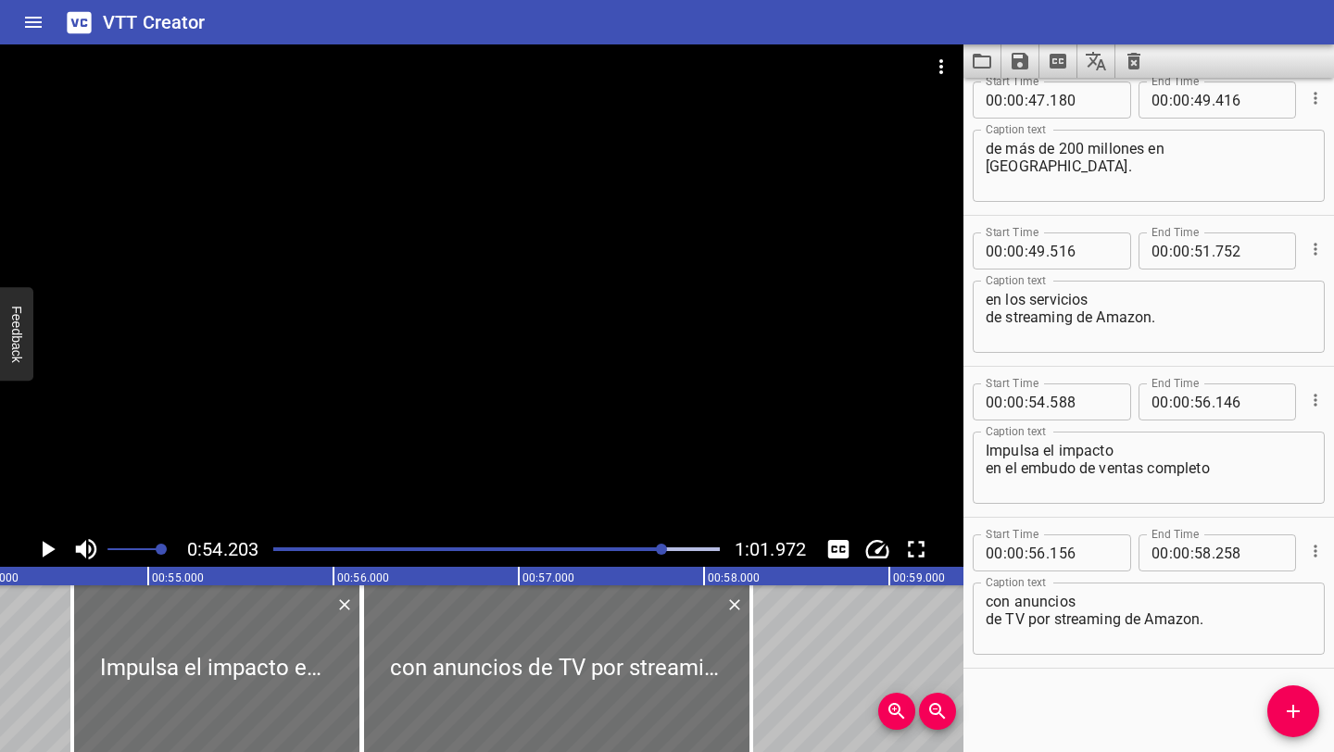
click at [56, 657] on div "Los anuncios de TV por streaming de Amazon llegan a grandes audiencias, aparece…" at bounding box center [1075, 669] width 22240 height 167
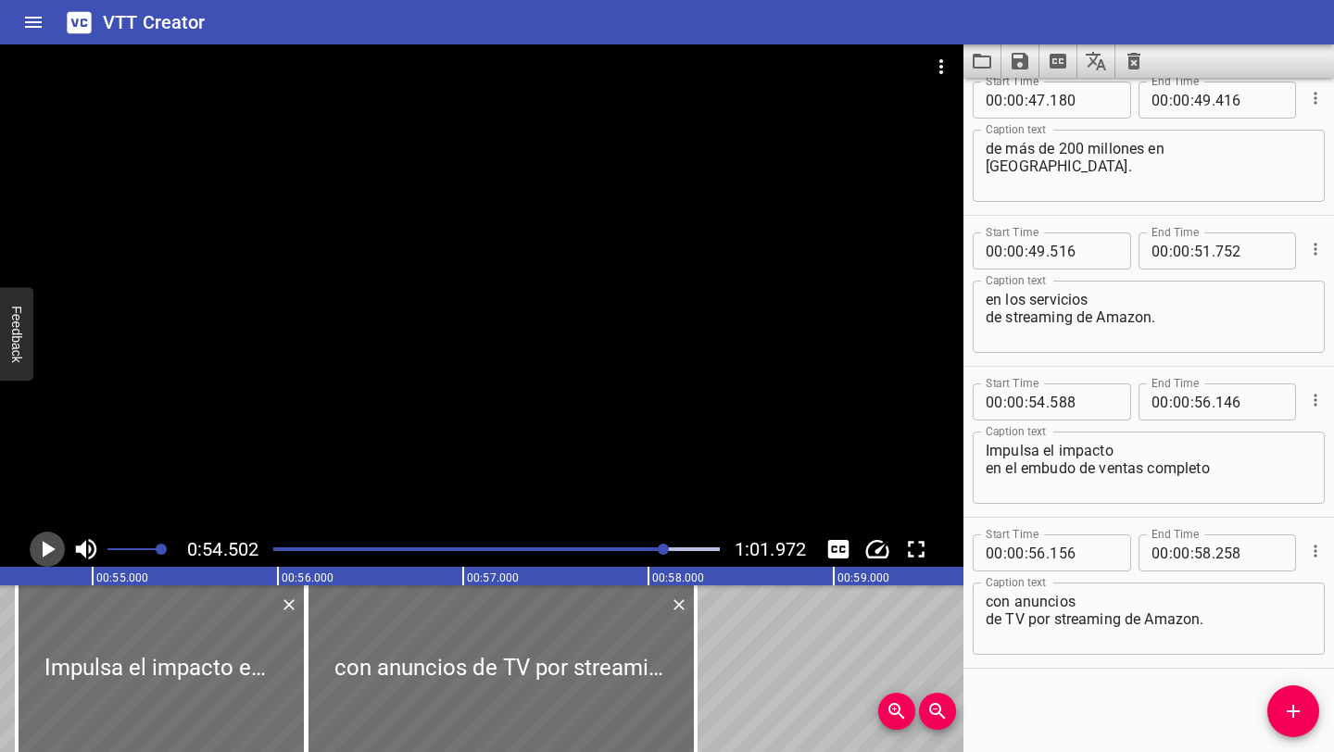
click at [49, 557] on icon "Play/Pause" at bounding box center [47, 550] width 28 height 28
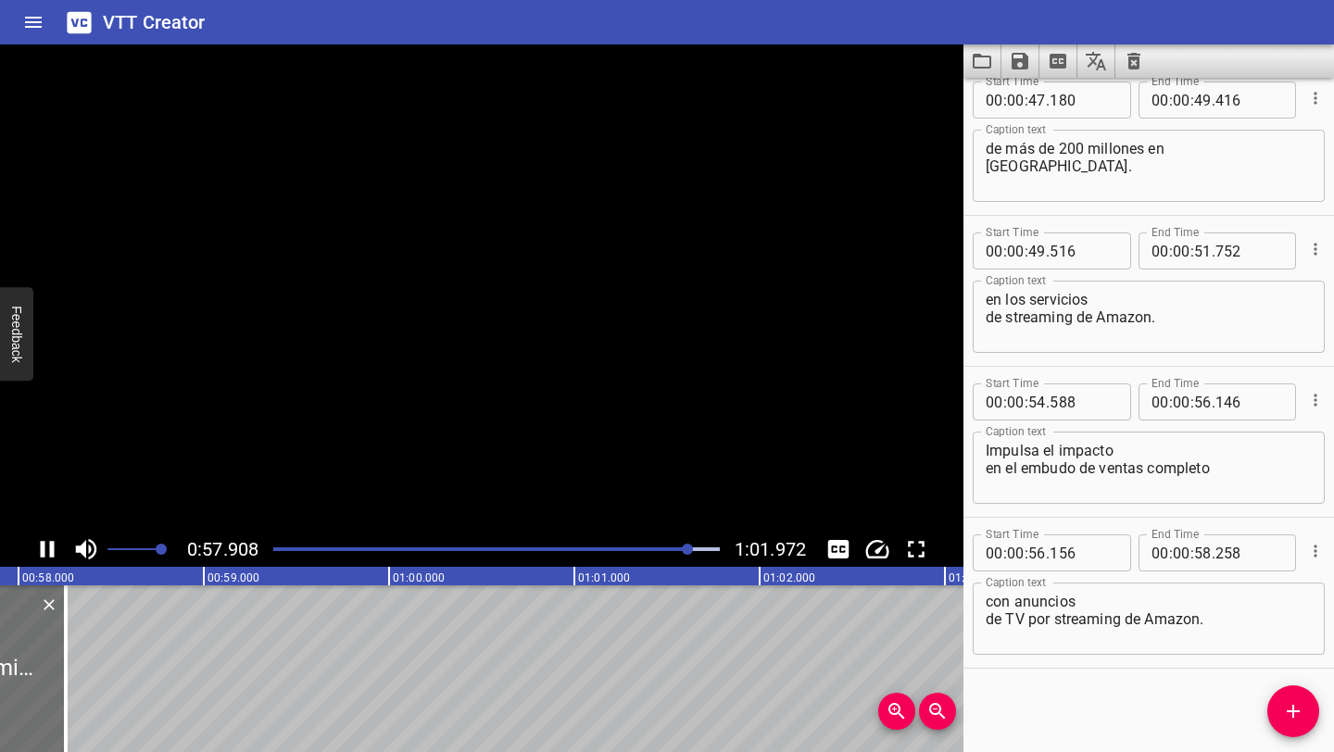
click at [49, 557] on icon "Play/Pause" at bounding box center [48, 549] width 14 height 17
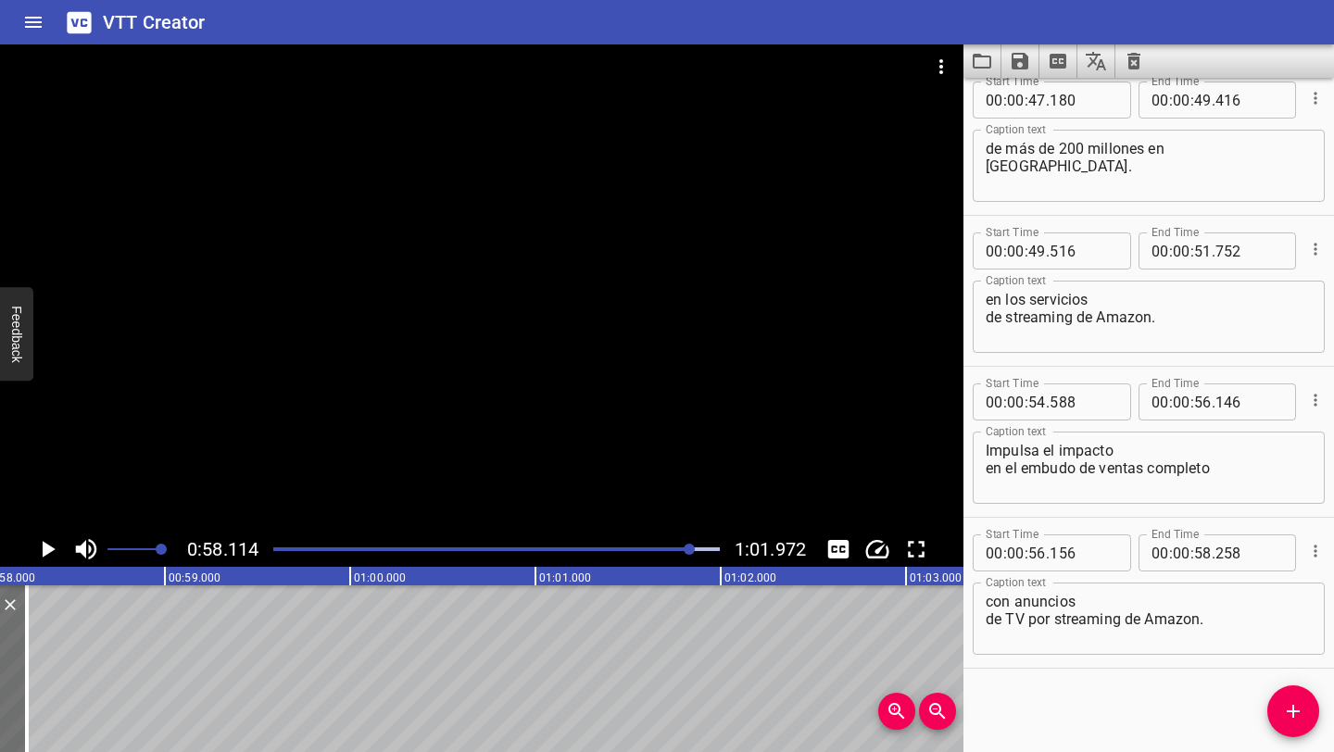
click at [49, 557] on icon "Play/Pause" at bounding box center [47, 550] width 28 height 28
click at [49, 557] on icon "Play/Pause" at bounding box center [48, 549] width 14 height 17
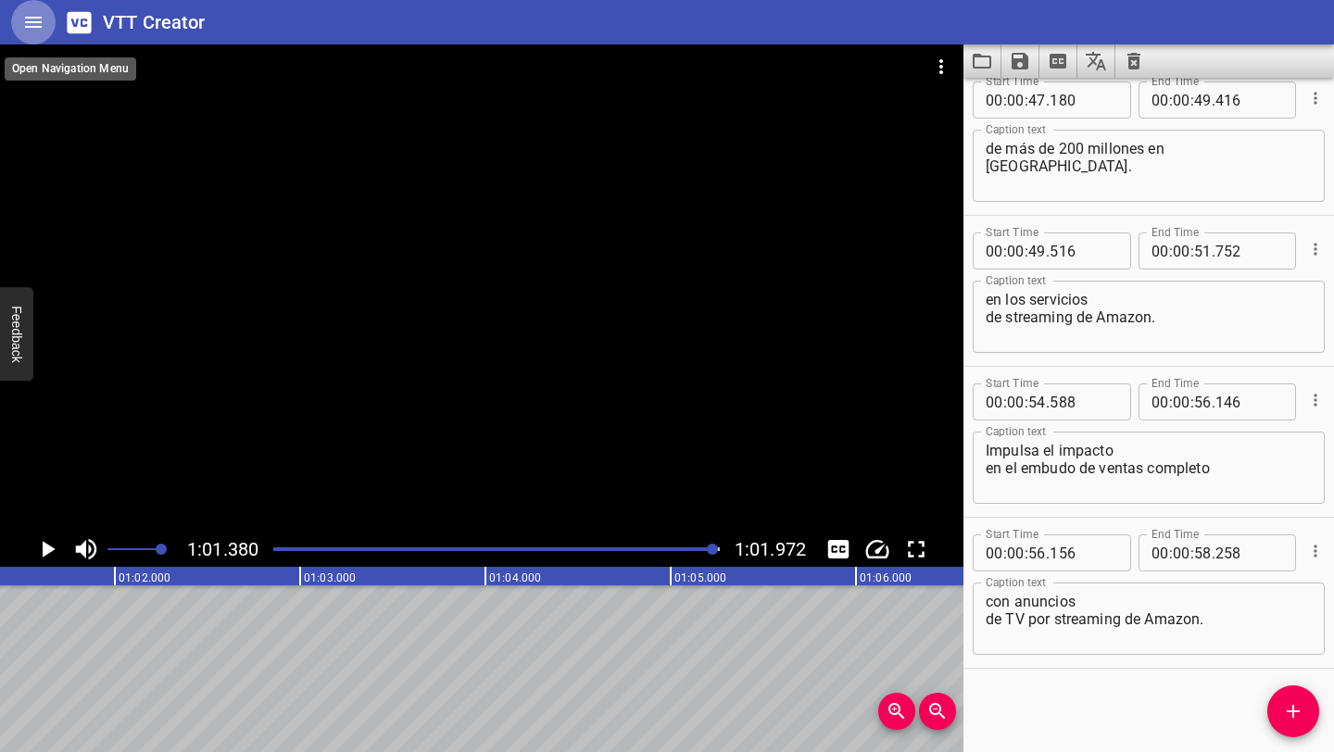
click at [33, 17] on icon "Home" at bounding box center [33, 22] width 17 height 11
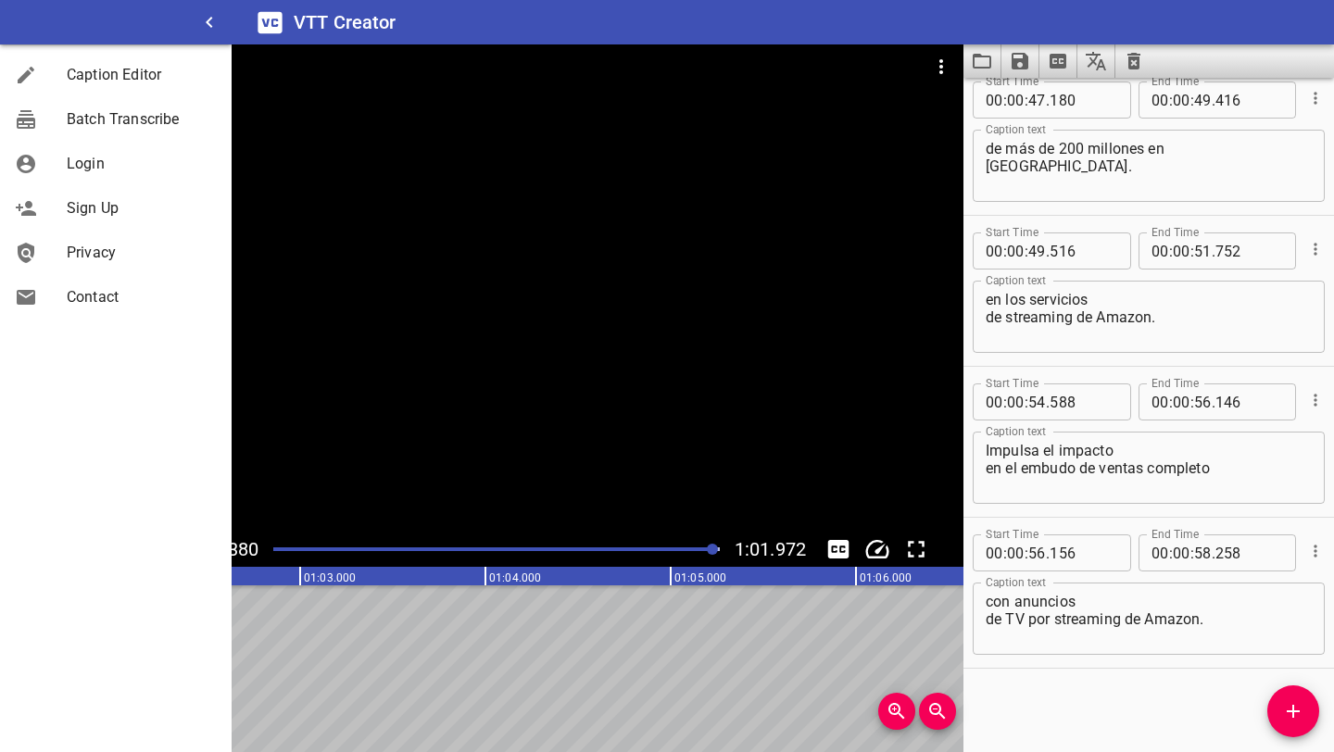
click at [1111, 370] on div "Start Time 00 : 00 : 54 . 588 Start Time End Time 00 : 00 : 56 . 146 End Time C…" at bounding box center [1149, 442] width 371 height 150
